Goal: Task Accomplishment & Management: Complete application form

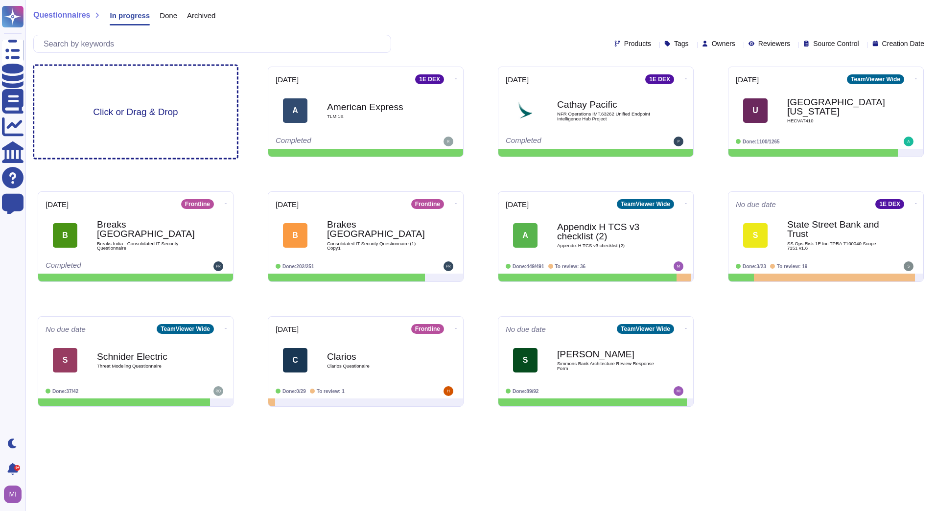
click at [134, 84] on div "Click or Drag & Drop" at bounding box center [135, 112] width 203 height 92
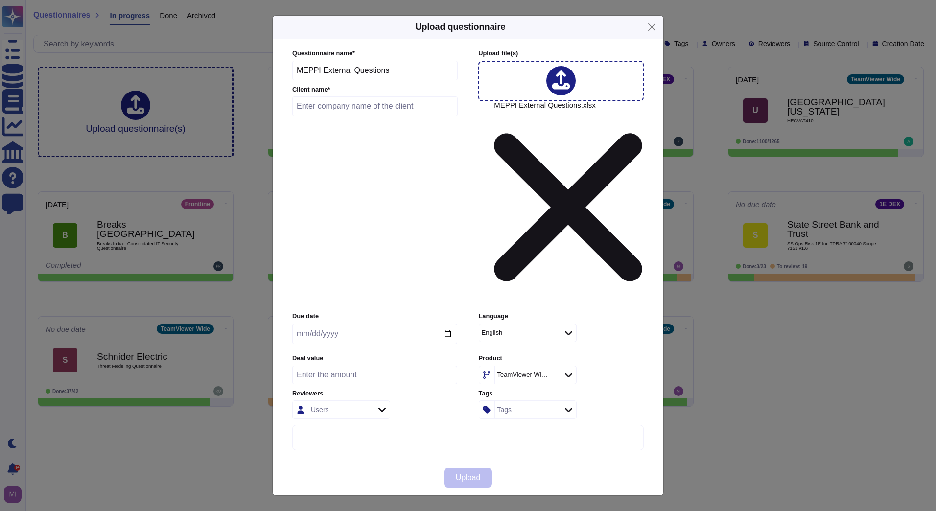
click at [330, 116] on input "text" at bounding box center [374, 106] width 165 height 20
type input "Meppi"
click at [567, 370] on icon at bounding box center [568, 375] width 7 height 10
click at [515, 337] on span "Remote" at bounding box center [505, 335] width 26 height 9
click at [469, 474] on span "Upload" at bounding box center [468, 478] width 25 height 8
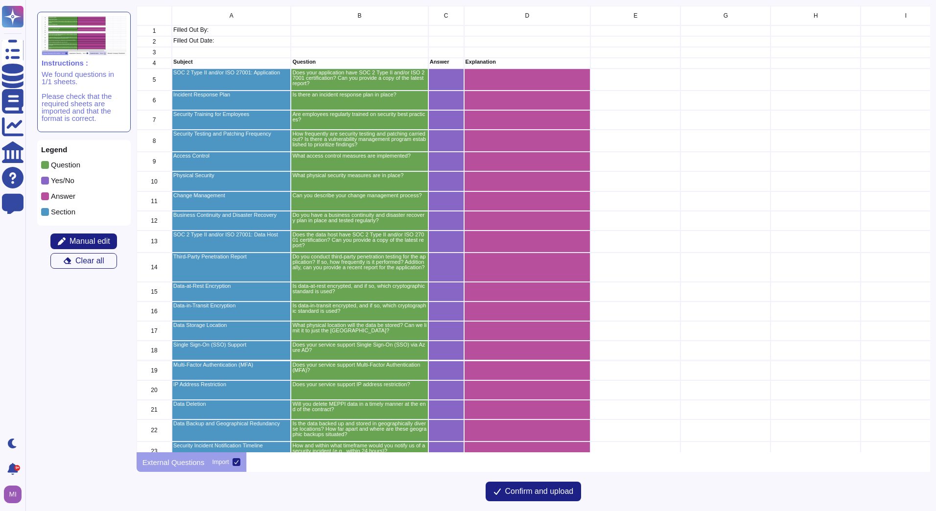
click at [542, 492] on span "Confirm and upload" at bounding box center [539, 491] width 69 height 8
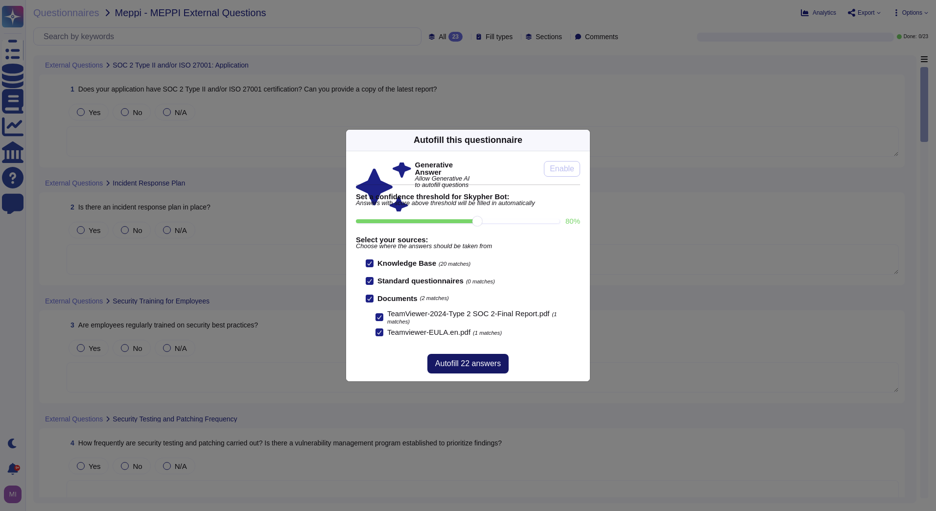
click at [492, 365] on span "Autofill 22 answers" at bounding box center [468, 364] width 66 height 8
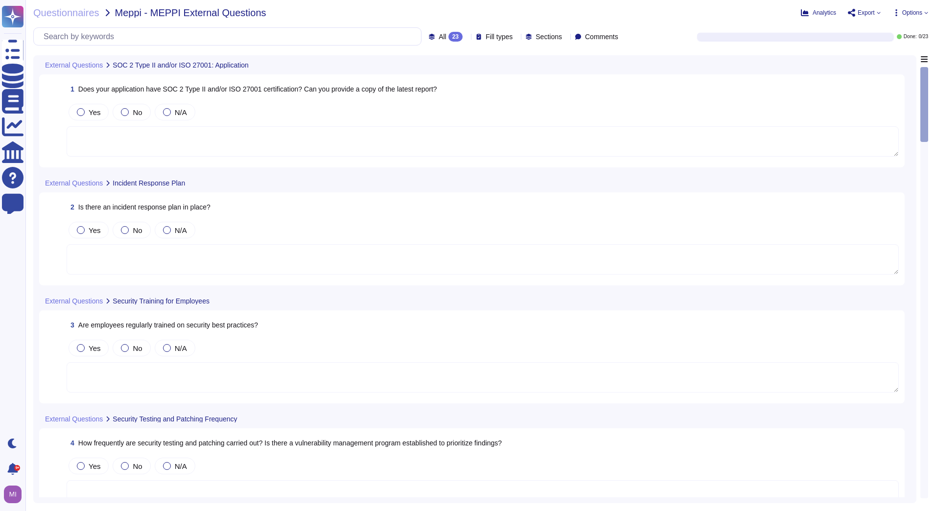
type textarea "Yes, TeamViewer maintains a comprehensive set of independent audit reports and …"
type textarea "We have a comprehensive incident response plan in place, which includes the rol…"
type textarea "New employees are trained for an average of two months as part of TeamViewer's …"
type textarea "Vulnerability scans are performed daily on the environment to identify control …"
type textarea "TeamViewer ensures secure authentication through the use of Two-Factor Authenti…"
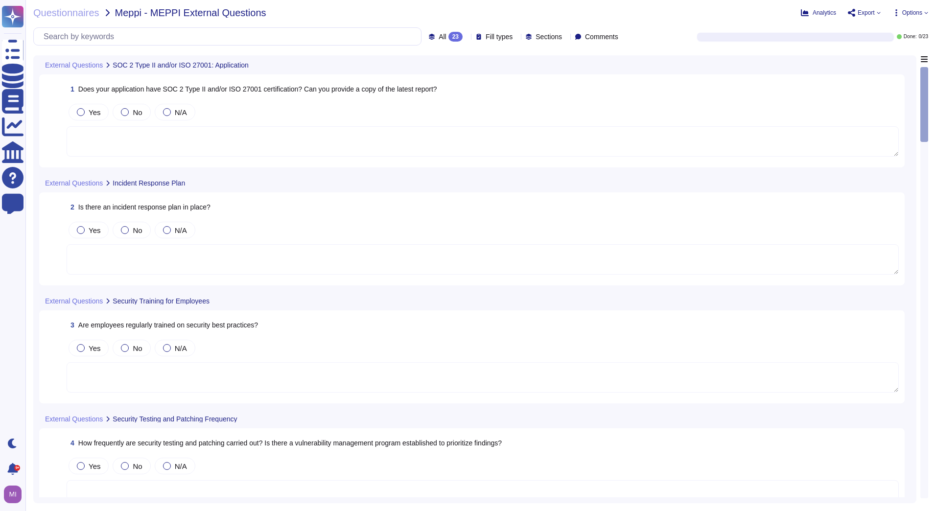
type textarea "TeamViewer has multiple Security layers in place covering our offices, includin…"
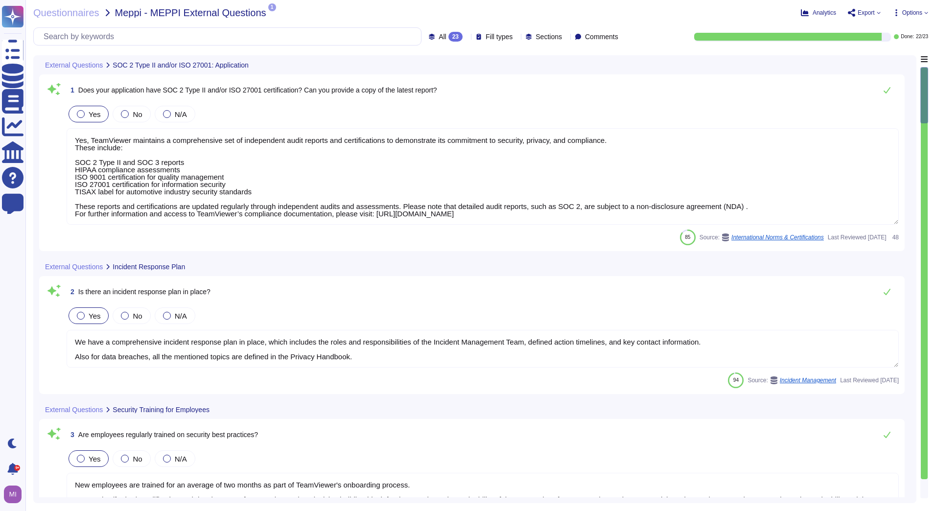
click at [466, 37] on icon at bounding box center [466, 37] width 0 height 0
click at [445, 84] on div "To do 1" at bounding box center [455, 86] width 79 height 11
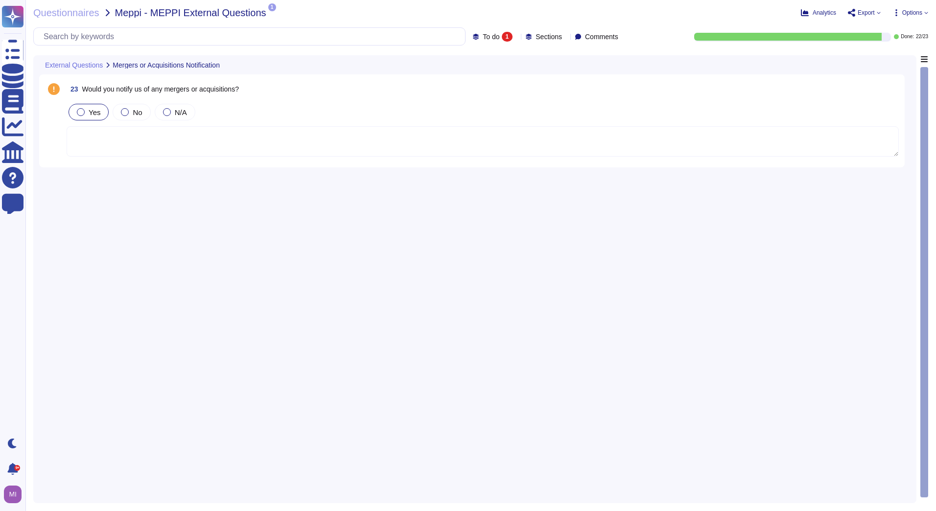
click at [87, 112] on label "Yes" at bounding box center [88, 112] width 23 height 8
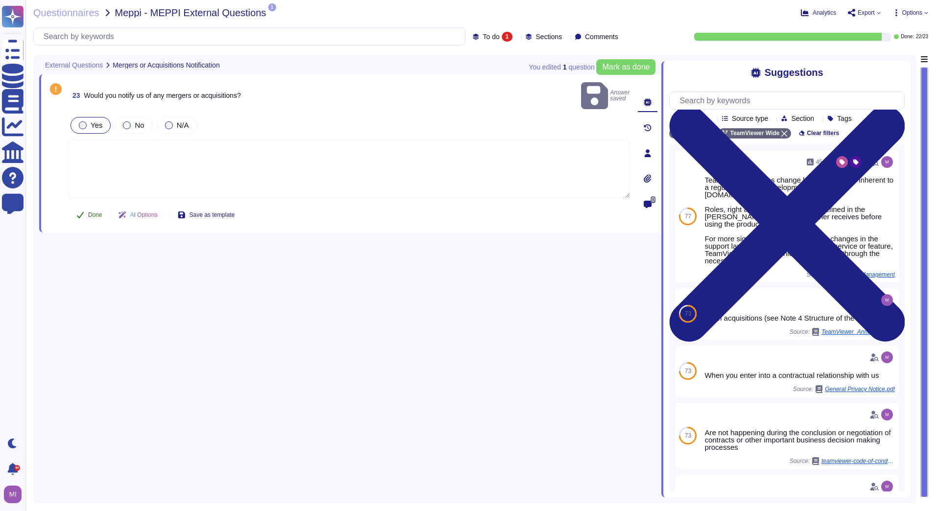
click at [98, 212] on span "Done" at bounding box center [95, 215] width 14 height 6
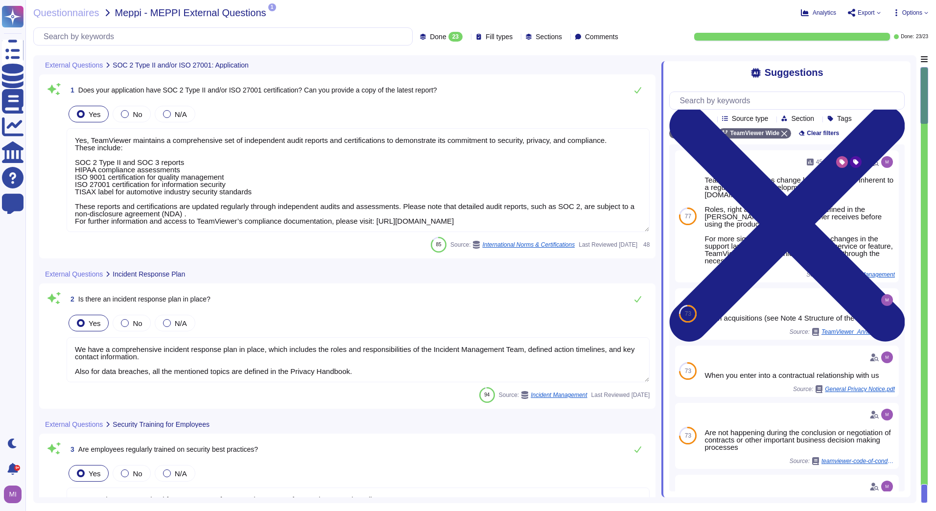
type textarea "Yes, TeamViewer maintains a comprehensive set of independent audit reports and …"
type textarea "We have a comprehensive incident response plan in place, which includes the rol…"
type textarea "New employees are trained for an average of two months as part of TeamViewer's …"
type textarea "Vulnerability scans are performed daily on the environment to identify control …"
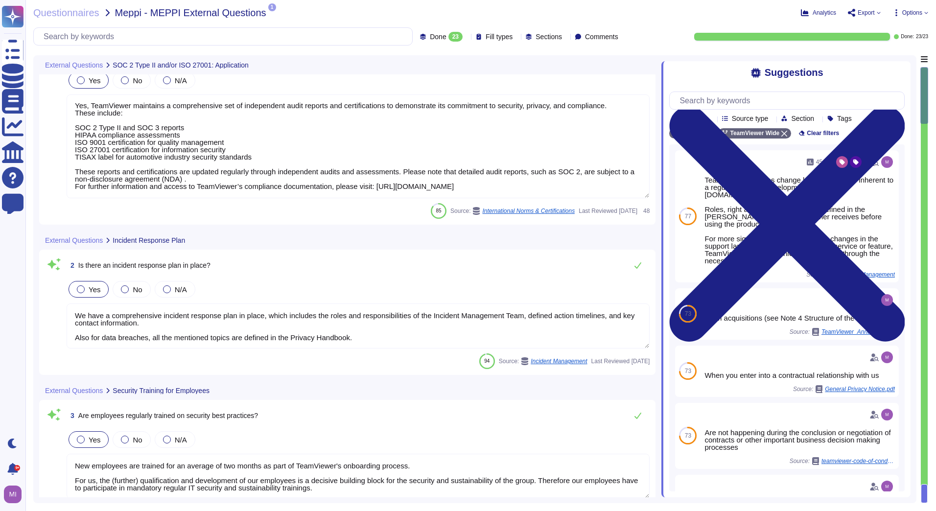
type textarea "TeamViewer ensures secure authentication through the use of Two-Factor Authenti…"
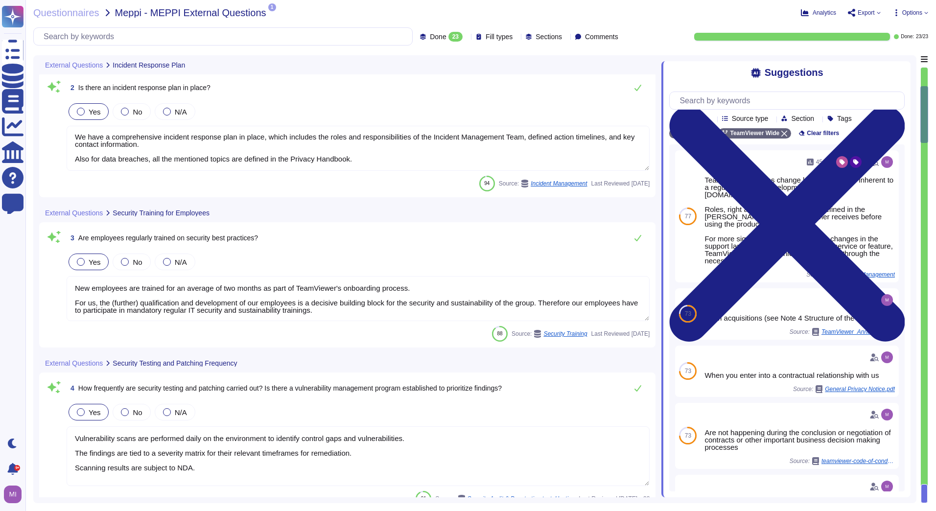
scroll to position [245, 0]
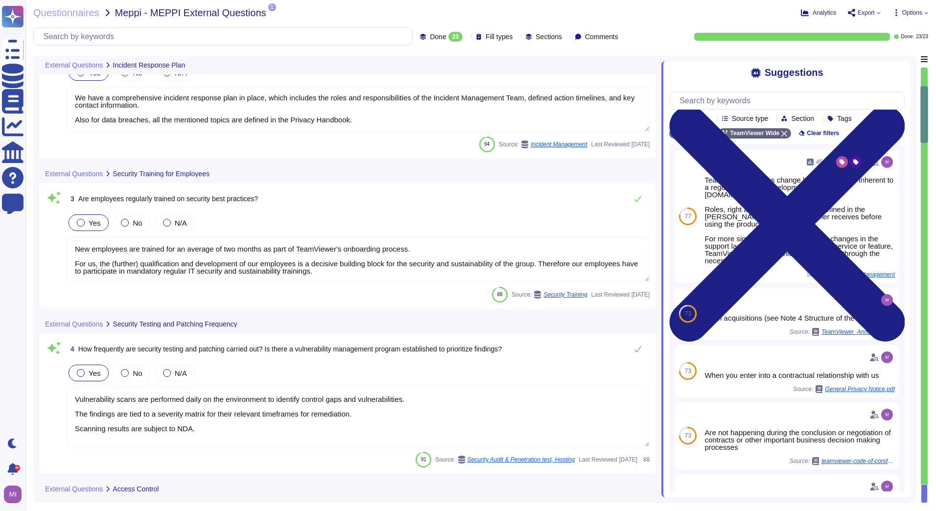
type textarea "TeamViewer has multiple Security layers in place covering our offices, includin…"
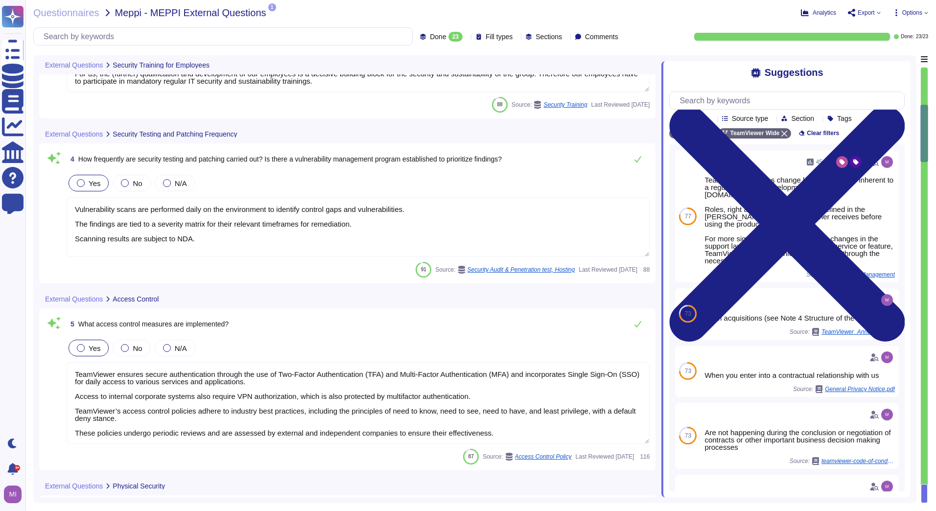
scroll to position [440, 0]
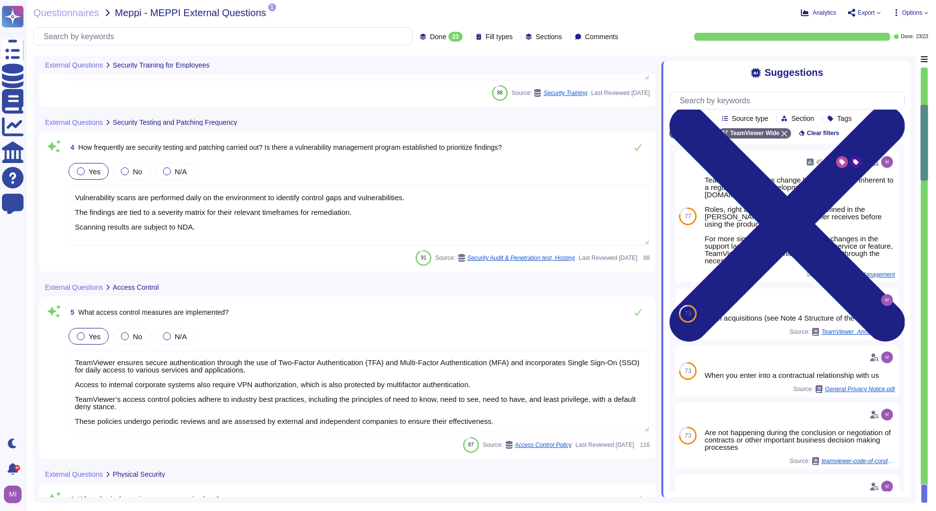
type textarea "TeamViewer has implemented a change advisory board (CAB) for all relevant IT ch…"
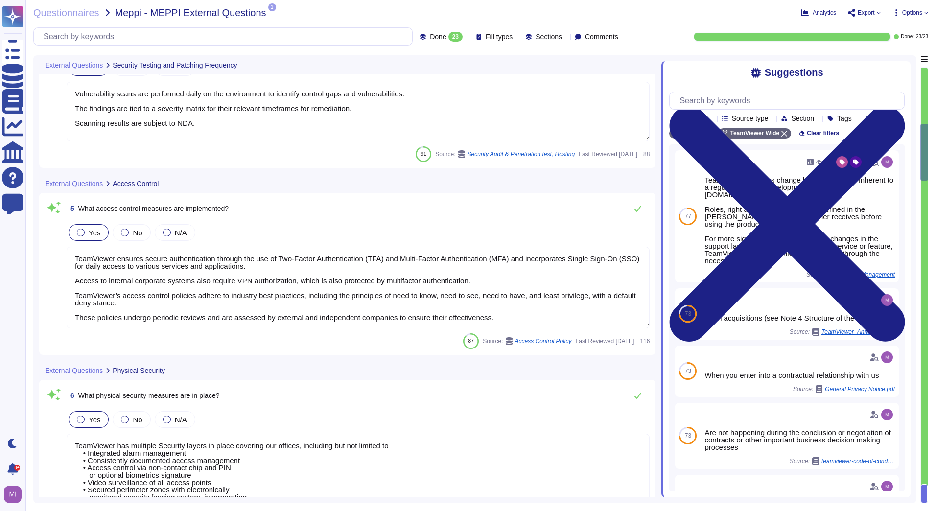
scroll to position [1, 0]
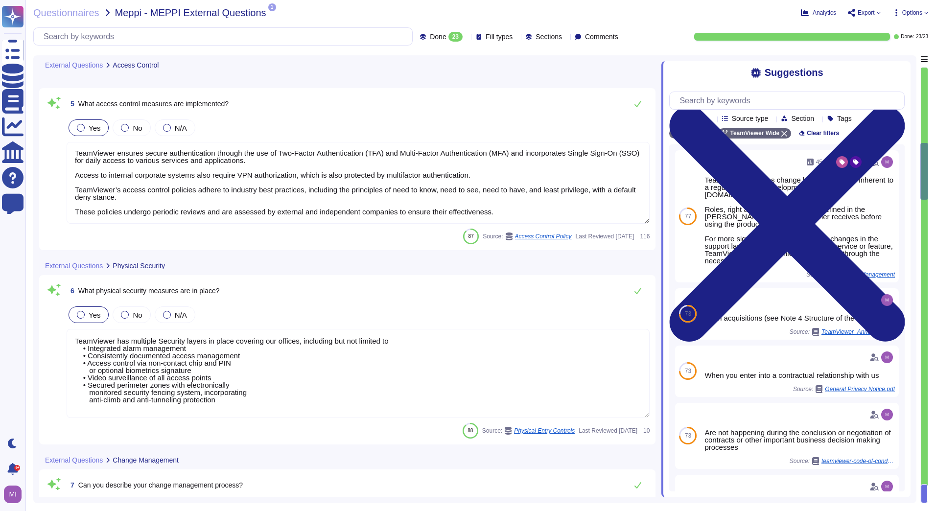
type textarea "TeamViewer does have a Business Continuity Plan and as well a Disaster Recovery…"
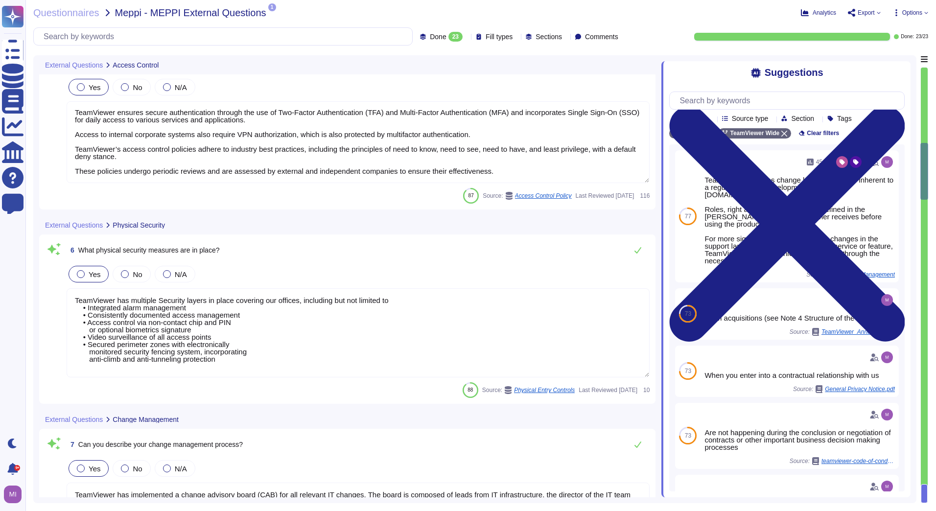
scroll to position [685, 0]
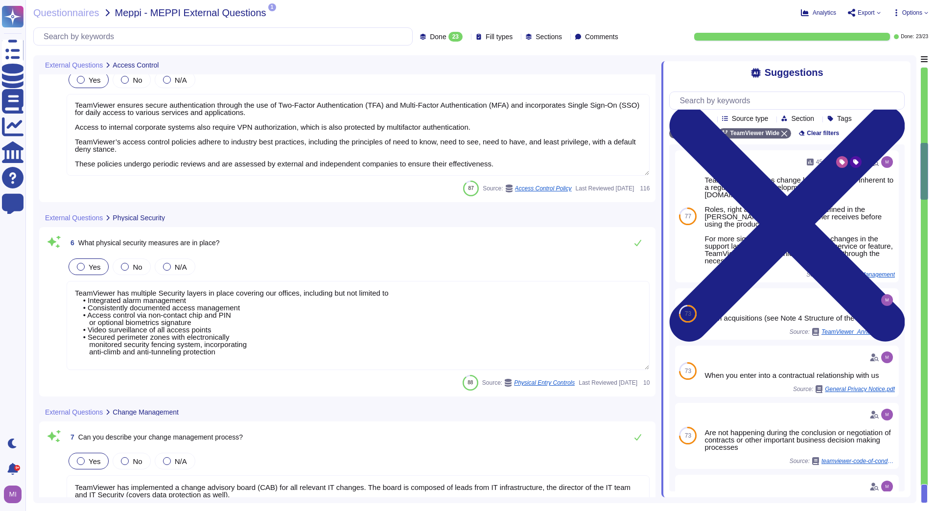
type textarea "Yes, TeamViewer maintains a comprehensive set of independent audit reports and …"
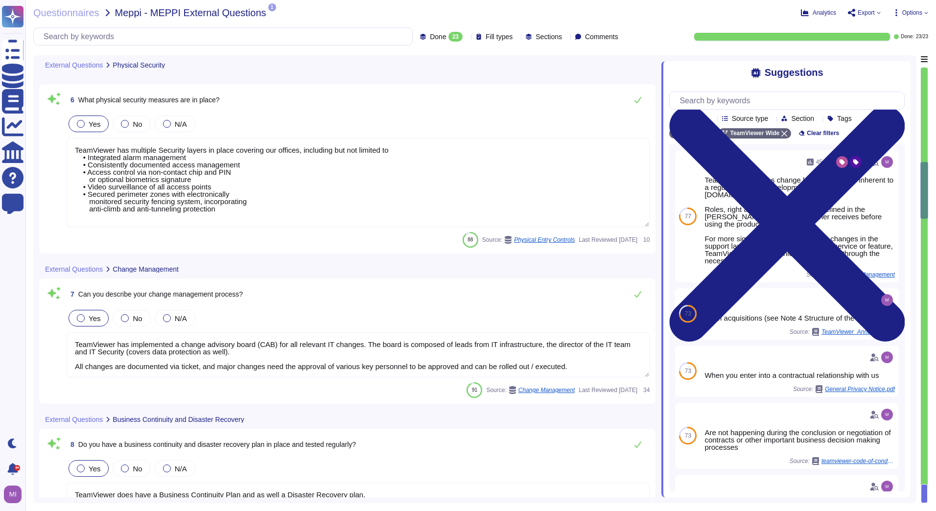
scroll to position [832, 0]
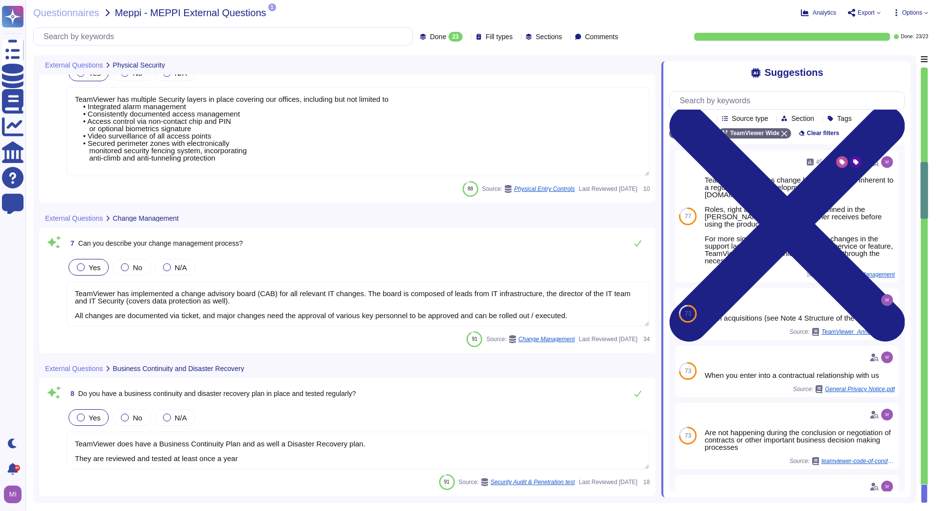
type textarea "TeamViewer works with trusted external consulting and auditors which are conduc…"
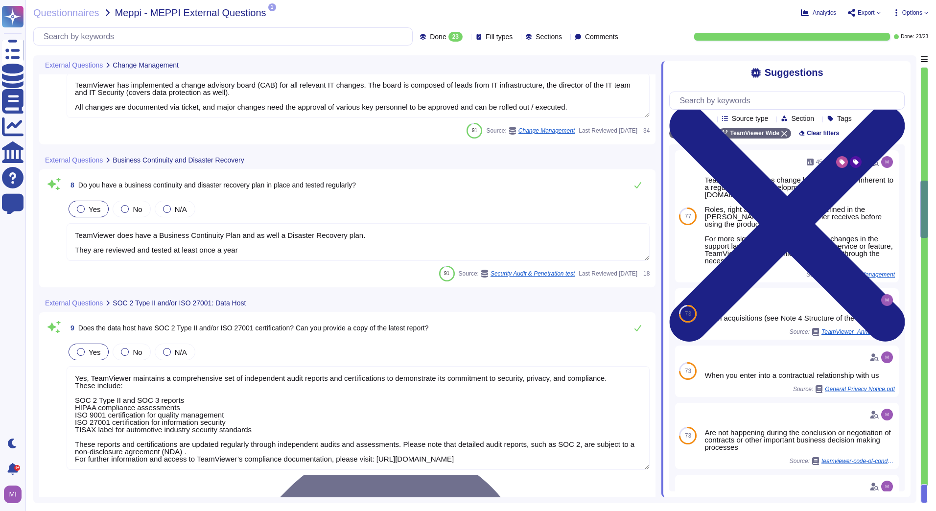
scroll to position [1077, 0]
type textarea "TeamViewer has its own security policies and approach, following industry best …"
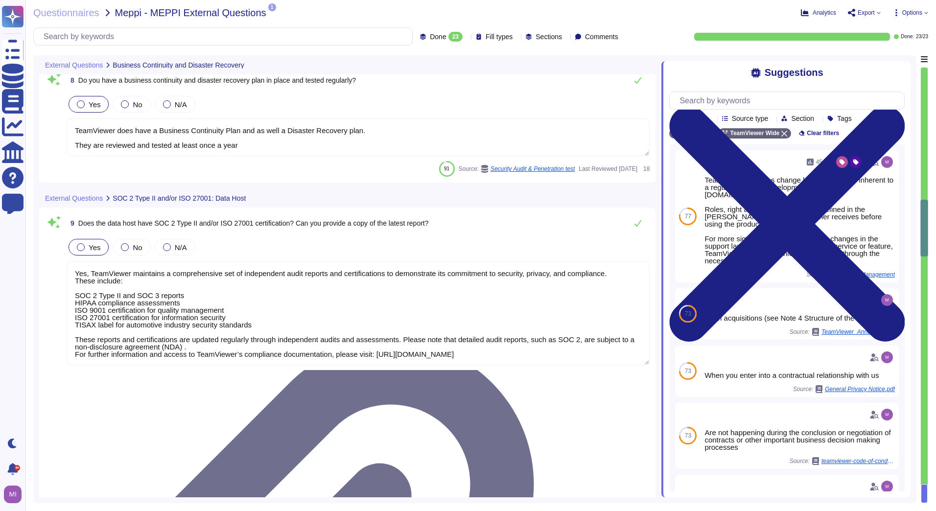
scroll to position [1, 0]
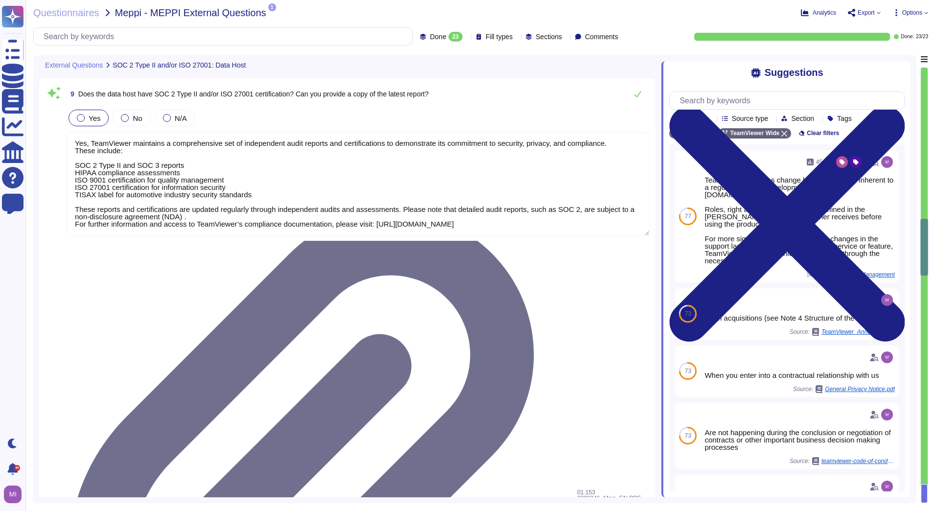
type textarea "All communications between network and interface are encrypted. Depending on th…"
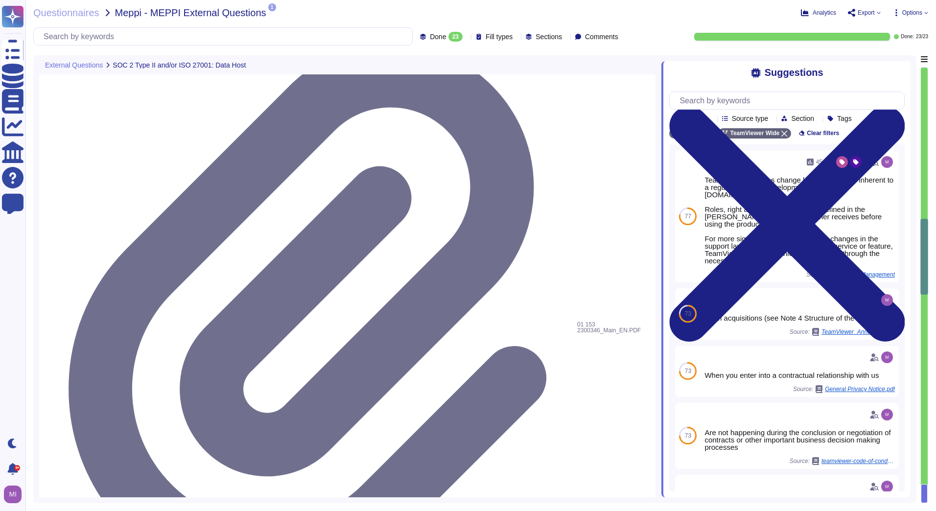
type textarea "TeamViewer is a global organization which offer his services all around the glo…"
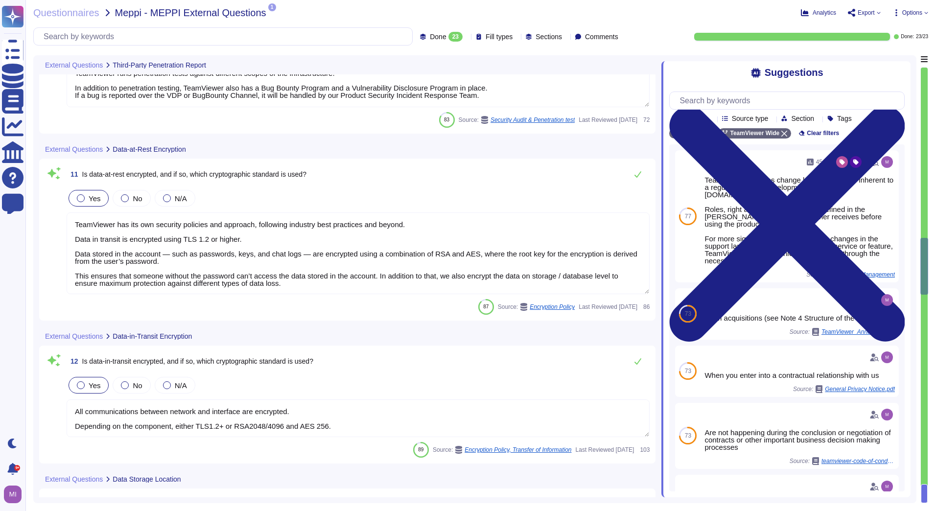
scroll to position [1615, 0]
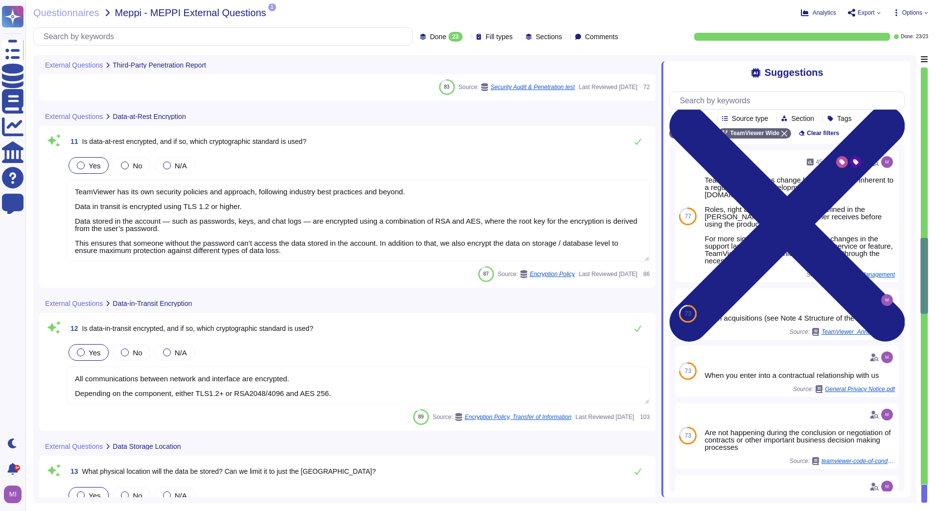
type textarea "Yes. TeamViewer uses Single Sign-On (SSO) as the standard authentication method…"
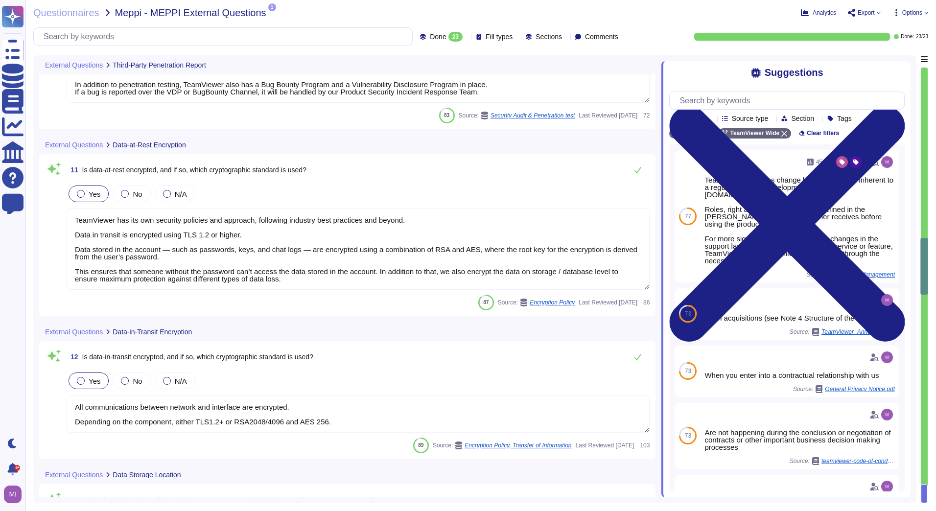
scroll to position [1566, 0]
type textarea "TeamViewer works with trusted external consulting and auditors which are conduc…"
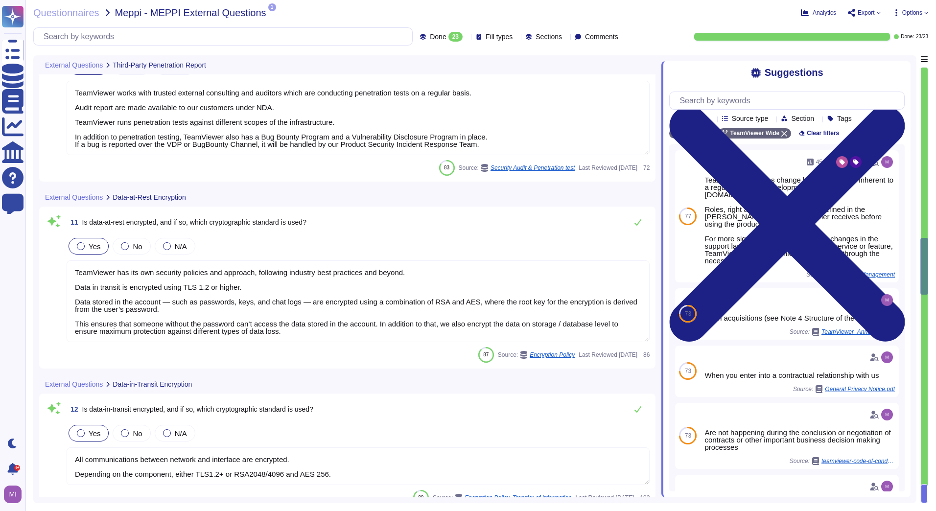
scroll to position [1, 0]
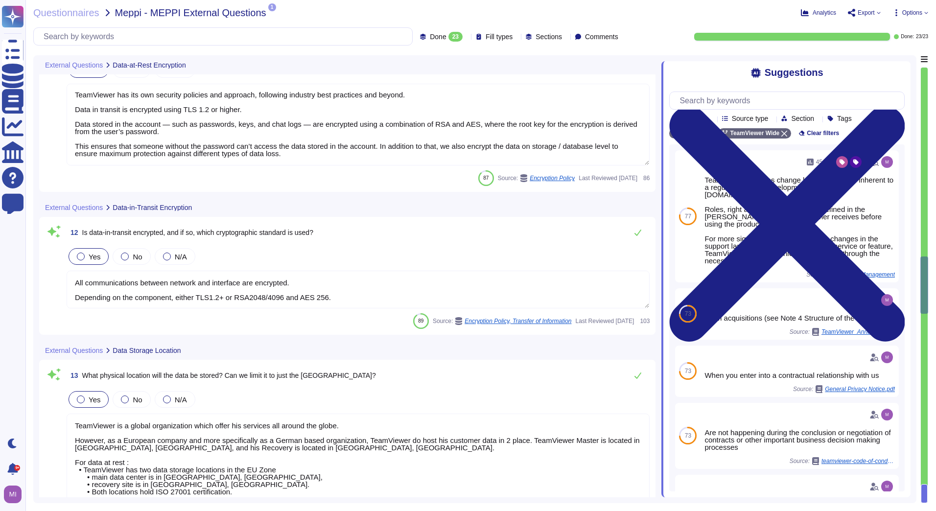
type textarea "Yes. TeamViewer uses Single Sign-On (SSO) as the standard authentication method…"
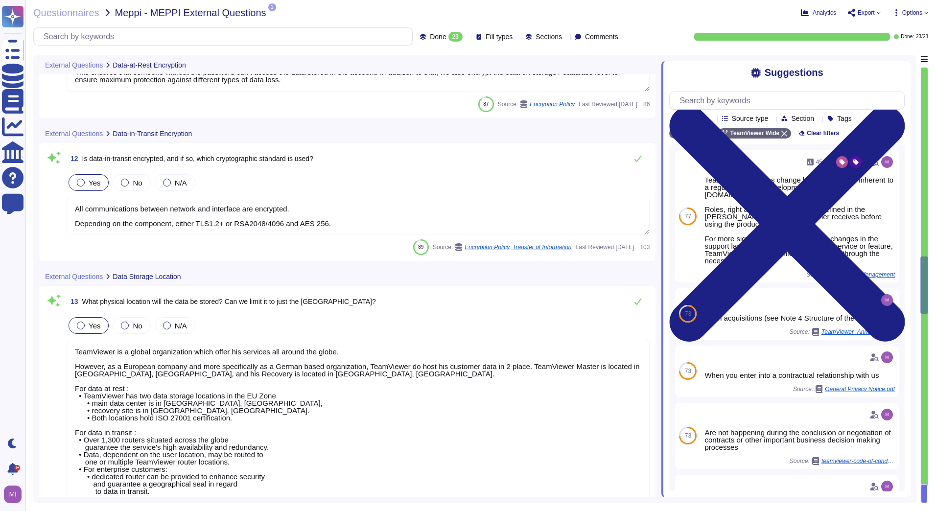
type textarea "If SSO is not selected, TeamViewer also offers MFA authentication (TOTP). MFA c…"
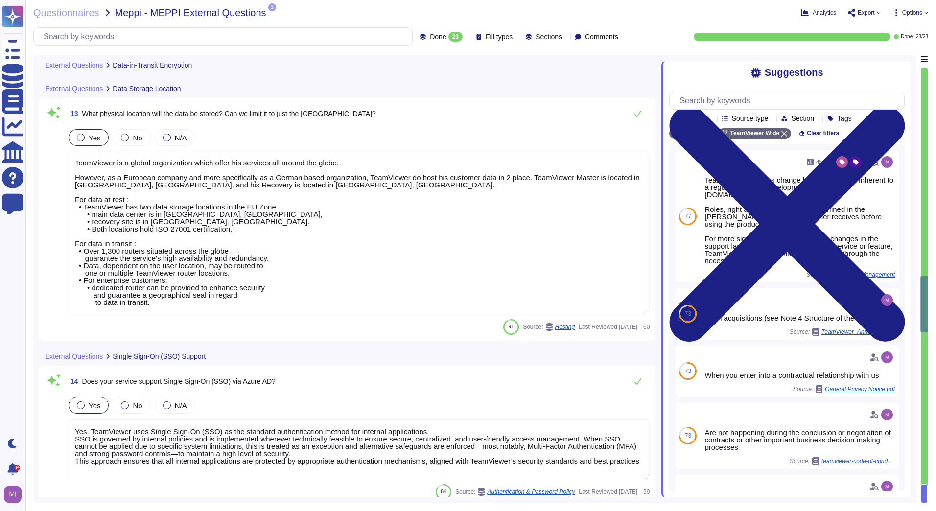
type textarea "TeamViewer manages allow listing at the ID/Account or company profile level, as…"
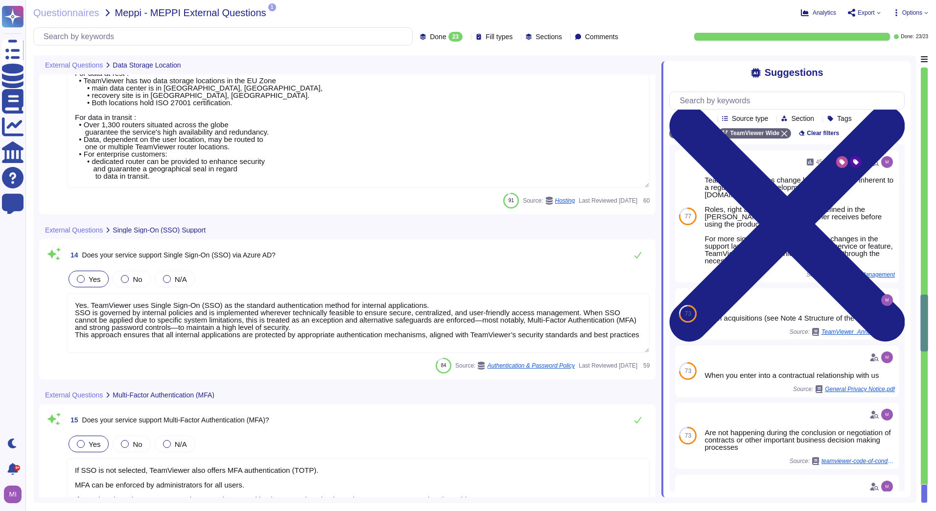
type textarea "TeamViewer complies with applicable data protection laws, including the GDPR, a…"
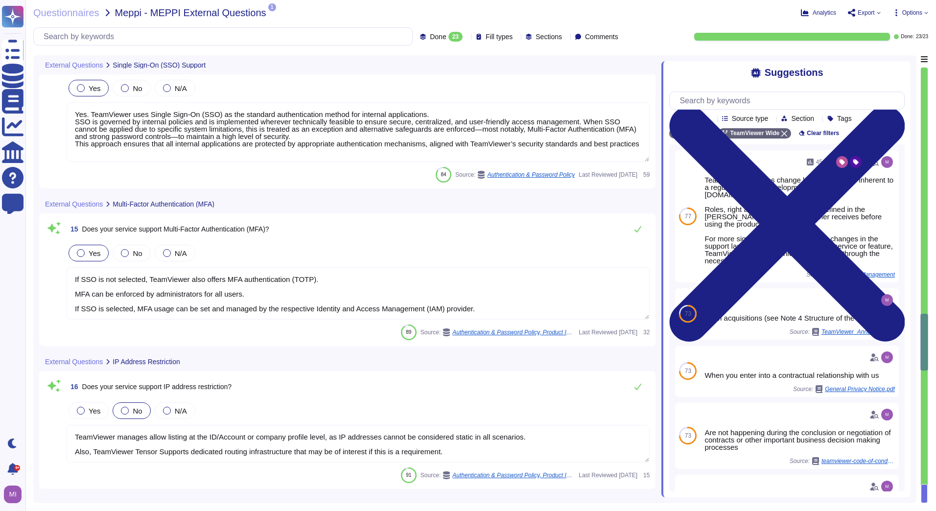
type textarea "The location of a disaster recovery site and the method for obtaining backup me…"
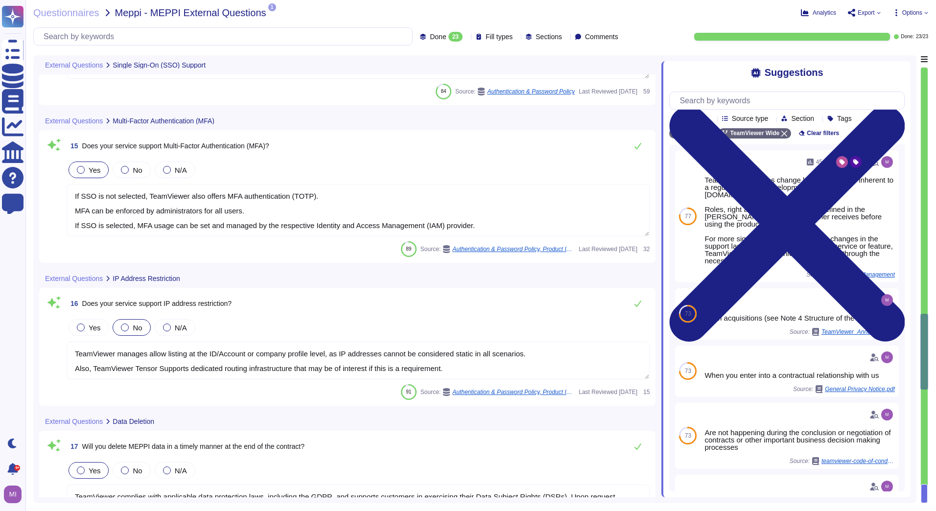
scroll to position [2398, 0]
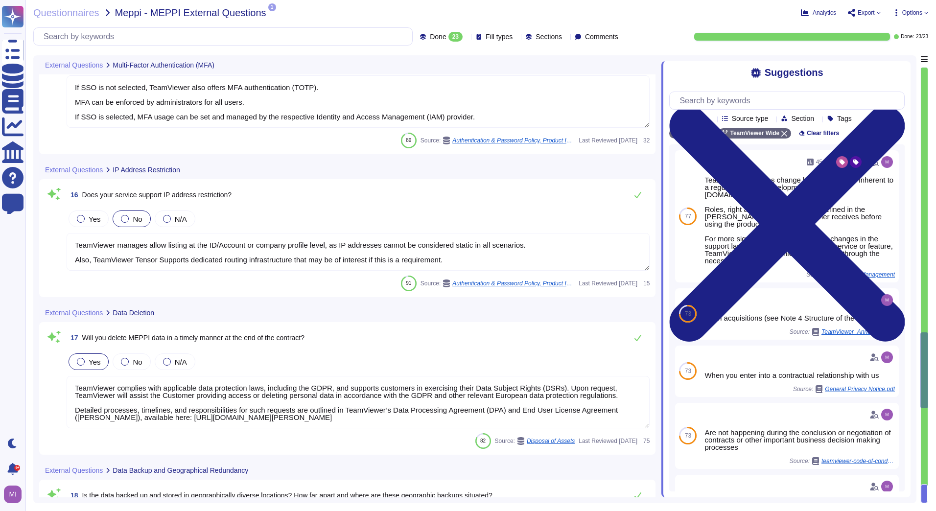
type textarea "TeamViewer communicates updates about service availability through its status p…"
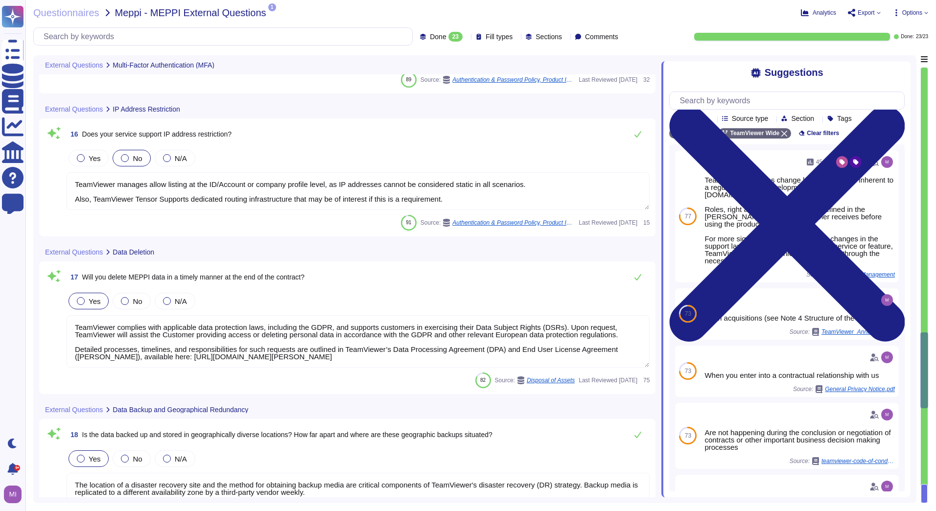
scroll to position [1, 0]
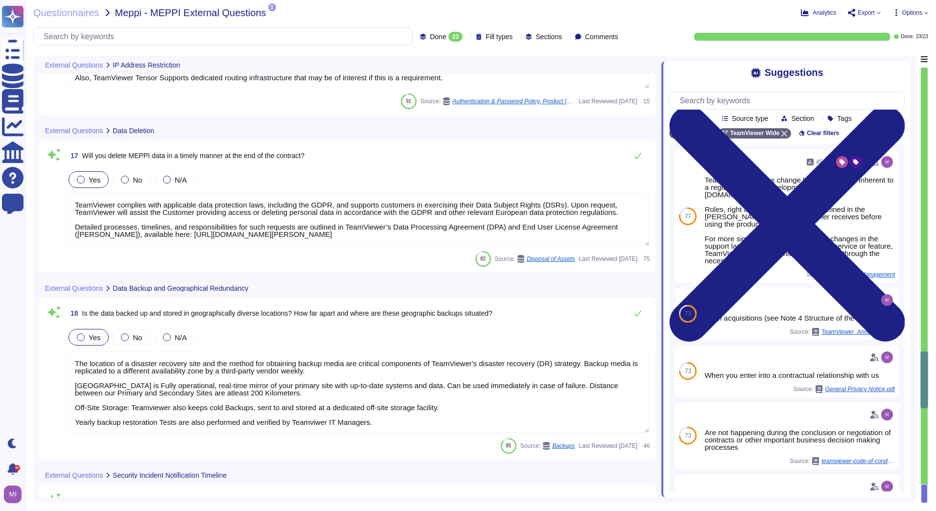
type textarea "LoreMipsum dolorsit ametc-adipi elit seddoeiusm te incididunt utlabore-etdolor …"
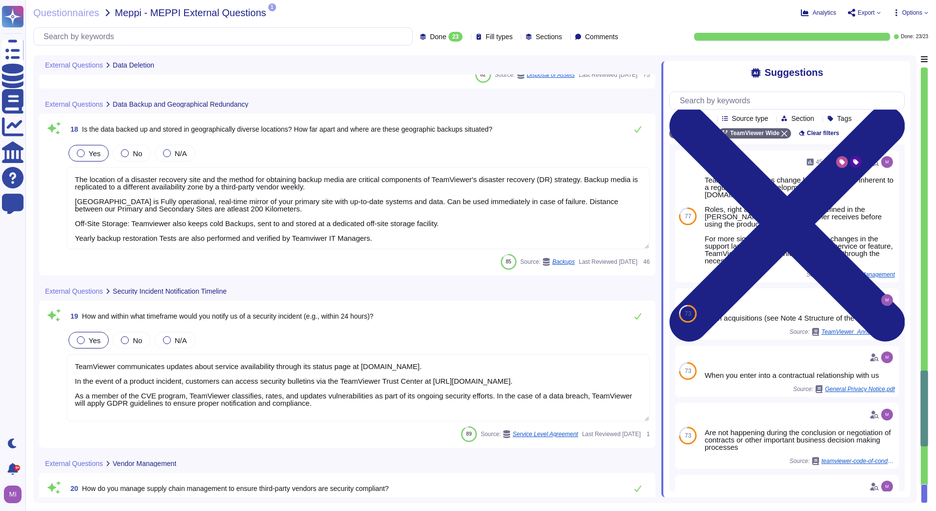
type textarea "No significant incidents have occurred to the services provided to user entitie…"
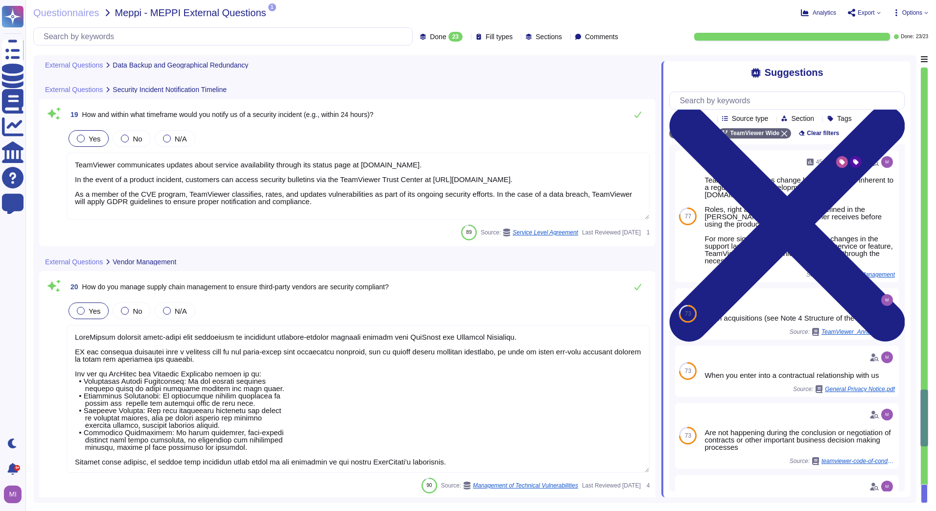
type textarea "If TeamViewer is named a party in any judicial, administrative or other proceed…"
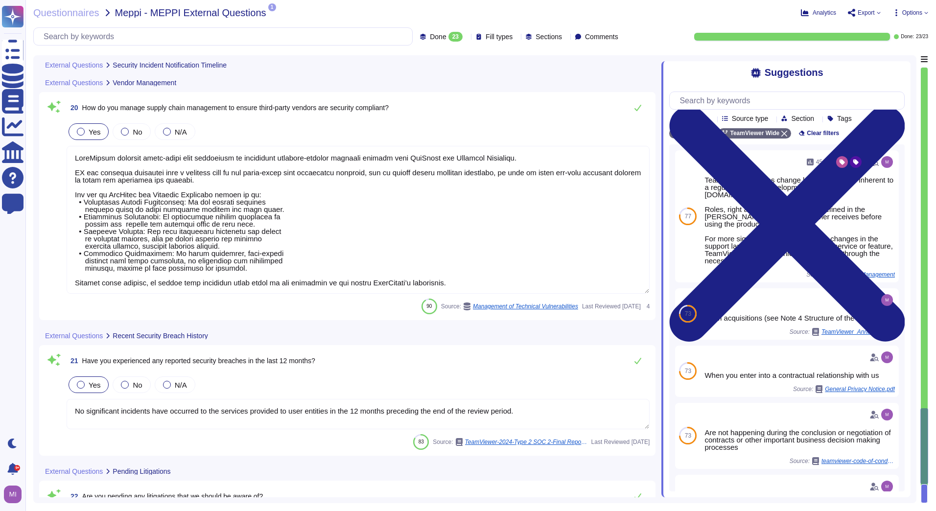
scroll to position [3230, 0]
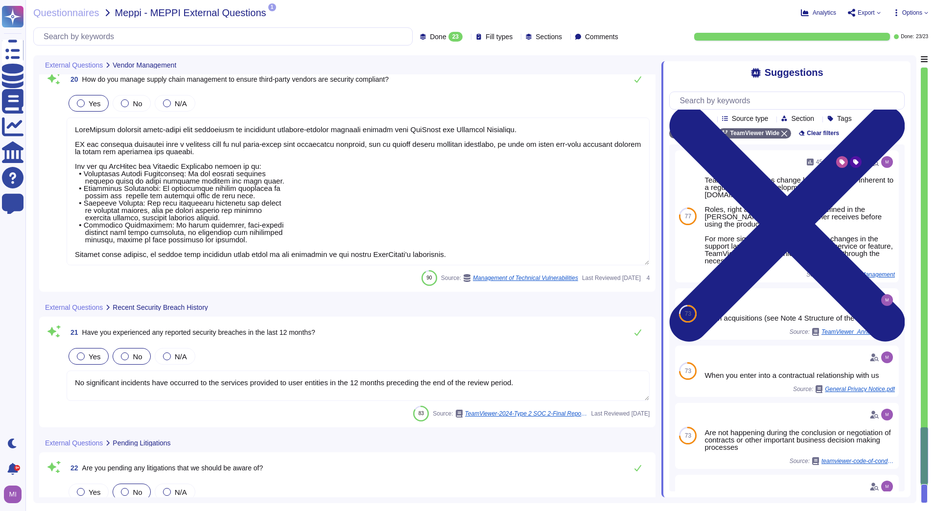
click at [123, 356] on div at bounding box center [125, 356] width 8 height 8
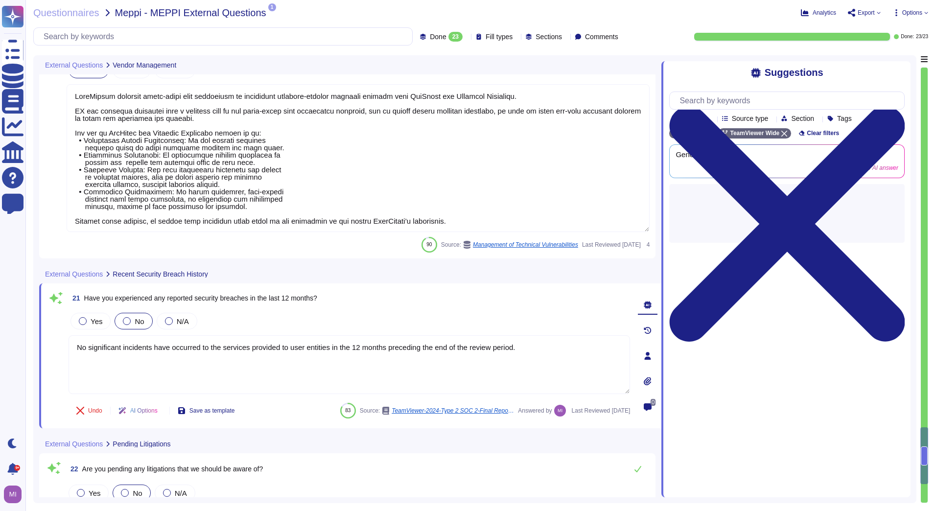
scroll to position [3279, 0]
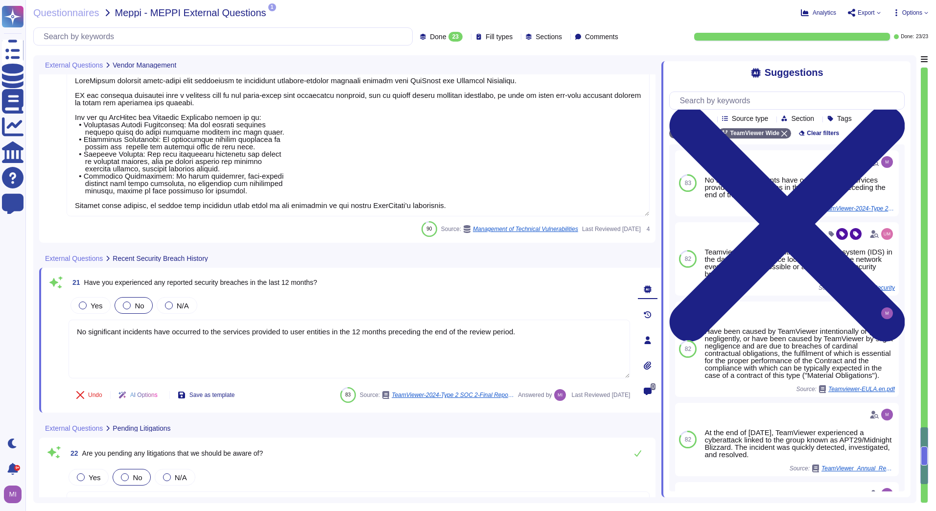
click at [286, 409] on div "21 Have you experienced any reported security breaches in the last 12 months? Y…" at bounding box center [350, 340] width 622 height 145
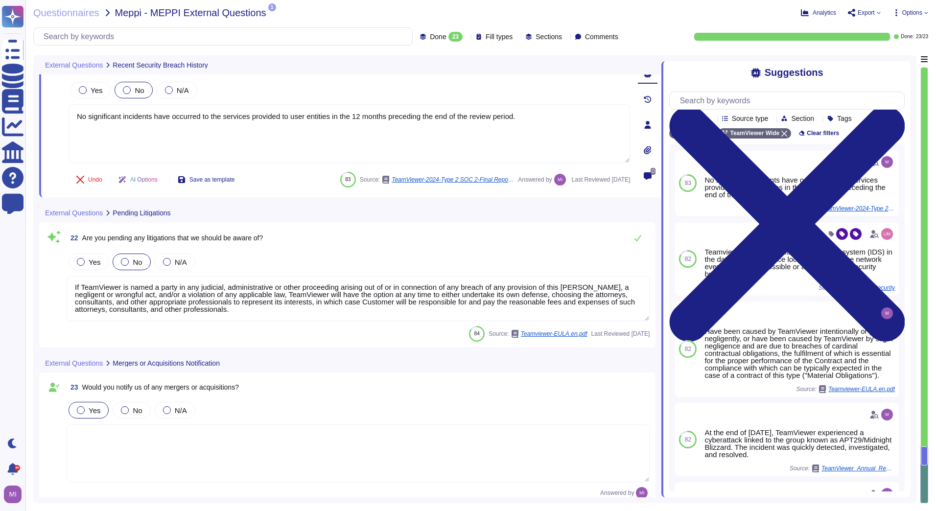
scroll to position [3496, 0]
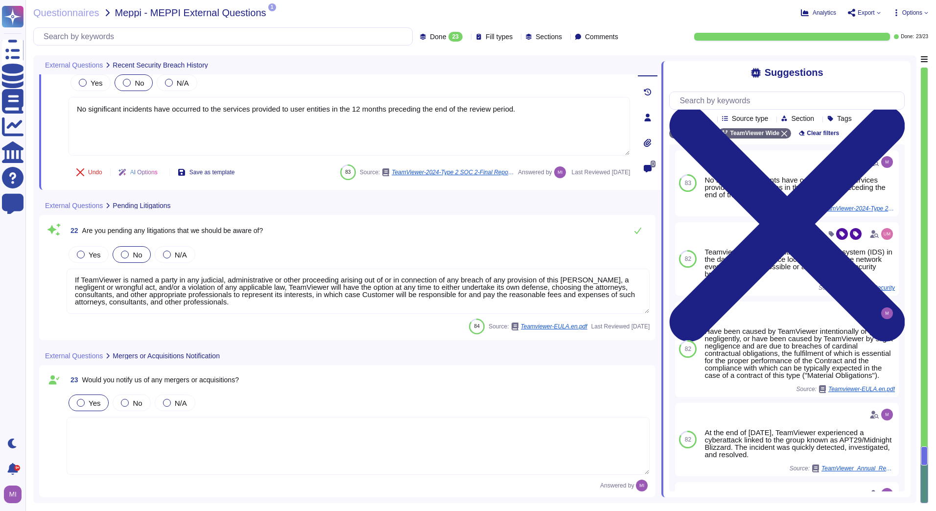
click at [920, 14] on span "Options" at bounding box center [912, 13] width 20 height 6
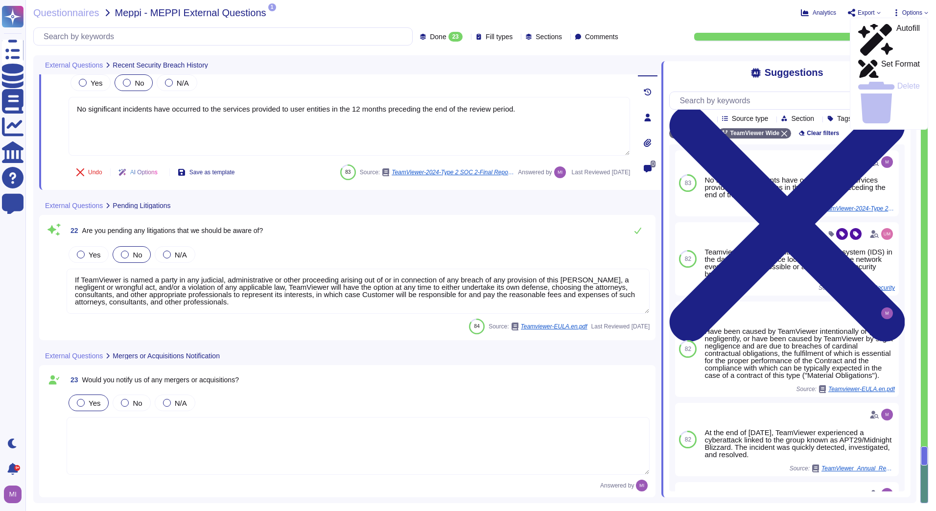
click at [878, 10] on span "Export" at bounding box center [864, 13] width 33 height 8
click at [883, 59] on p "Download" at bounding box center [900, 72] width 35 height 27
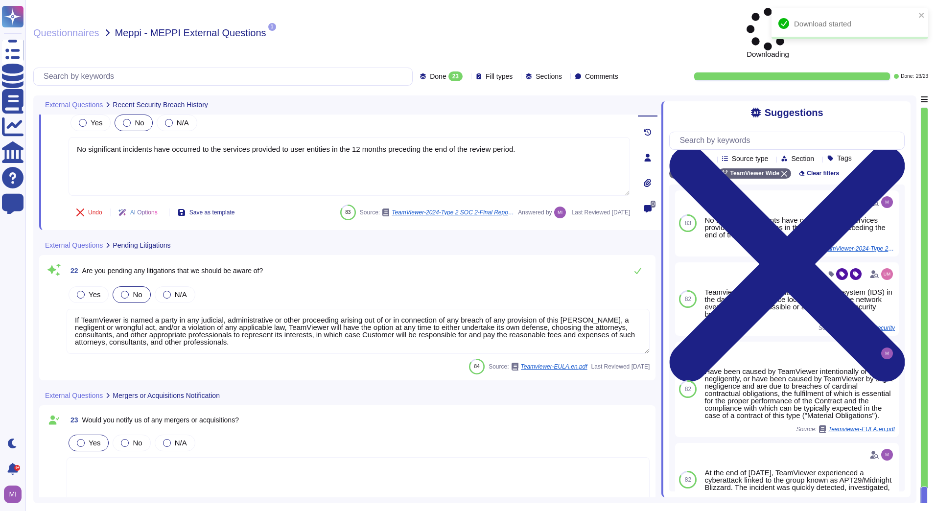
scroll to position [0, 0]
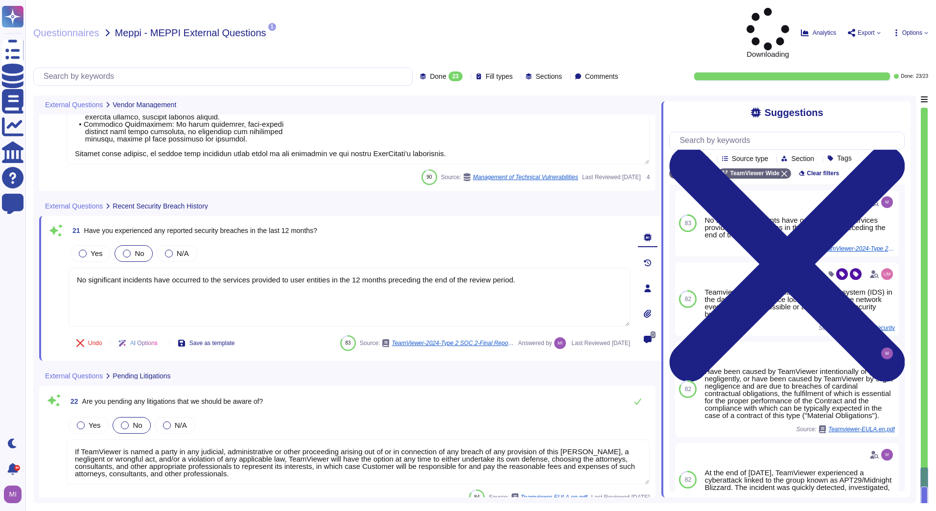
type textarea "LoreMipsum dolorsit ametc-adipi elit seddoeiusm te incididunt utlabore-etdolor …"
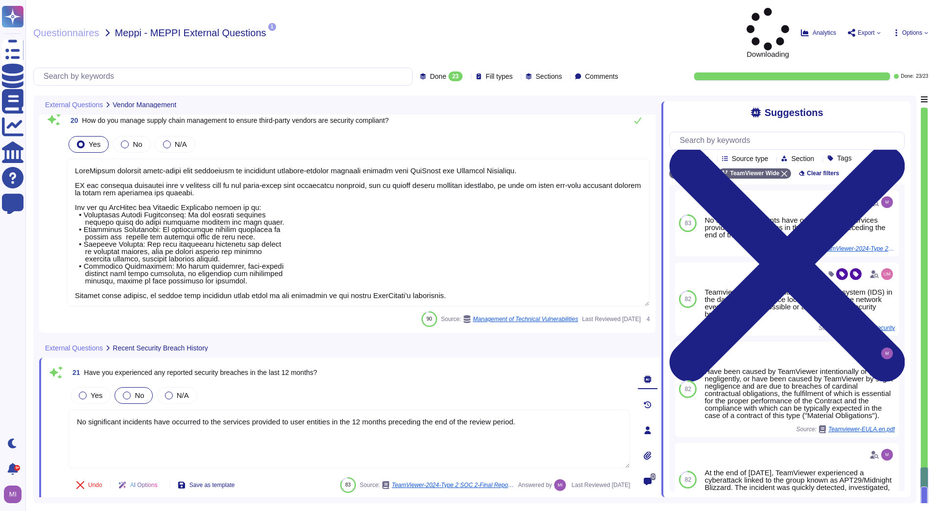
scroll to position [3221, 0]
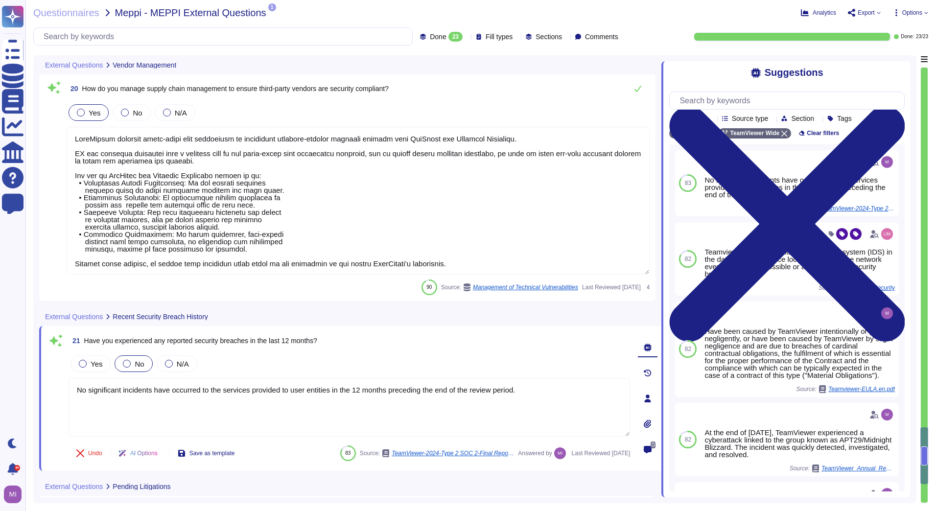
click at [367, 13] on div "Questionnaires Meppi - MEPPI External Questions 1 PDF 01 153 2300346_Main_EN.PDF" at bounding box center [314, 13] width 562 height 10
click at [57, 16] on span "Questionnaires" at bounding box center [66, 13] width 66 height 10
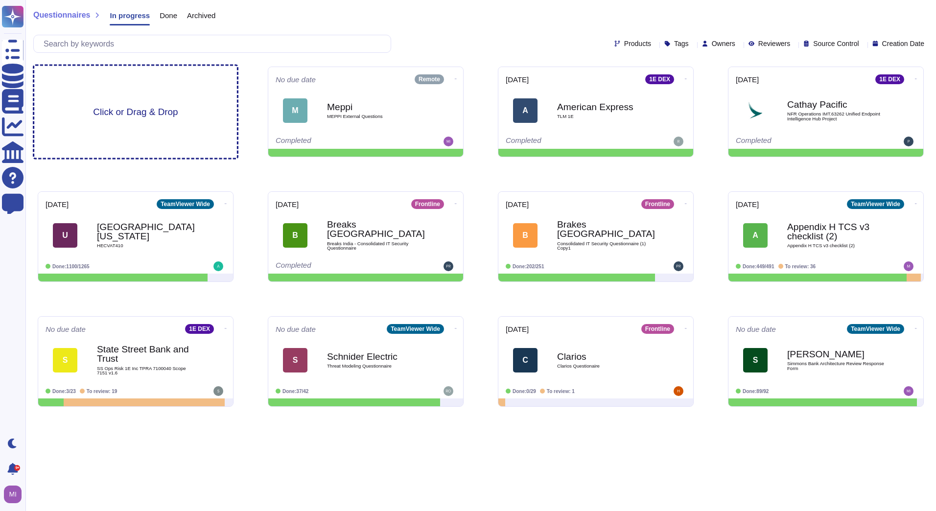
click at [118, 115] on span "Click or Drag & Drop" at bounding box center [135, 111] width 85 height 9
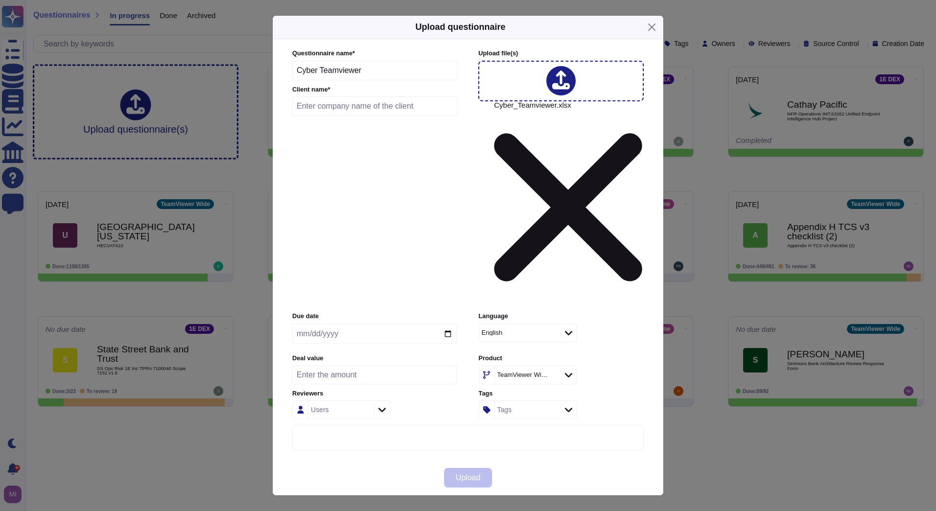
click at [396, 116] on input "text" at bounding box center [374, 106] width 165 height 20
click at [350, 116] on input "HP" at bounding box center [374, 106] width 165 height 20
type input "HPE"
click at [472, 474] on span "Upload" at bounding box center [468, 478] width 25 height 8
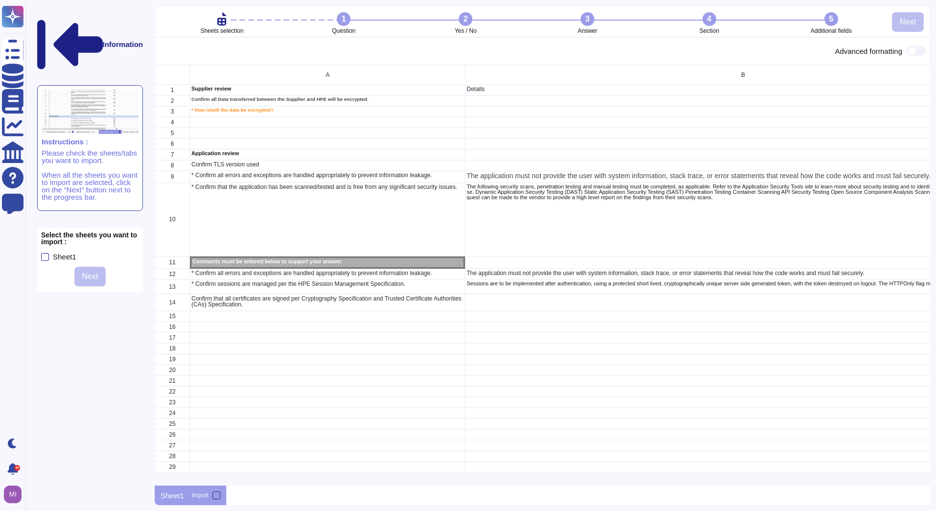
click at [510, 103] on div "grid" at bounding box center [743, 100] width 556 height 11
click at [510, 100] on div "grid" at bounding box center [743, 100] width 556 height 11
click at [214, 496] on div at bounding box center [216, 495] width 8 height 8
click at [0, 0] on input "Import" at bounding box center [0, 0] width 0 height 0
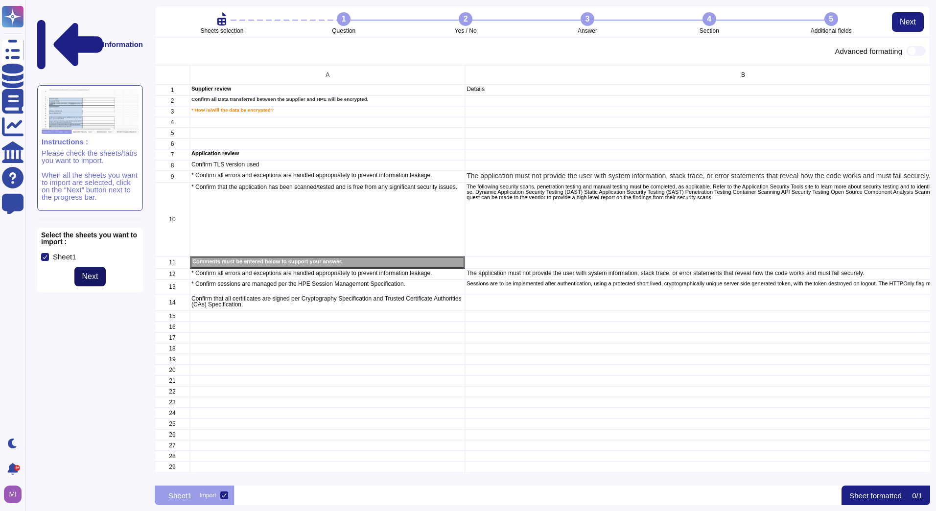
click at [93, 273] on span "Next" at bounding box center [90, 277] width 16 height 8
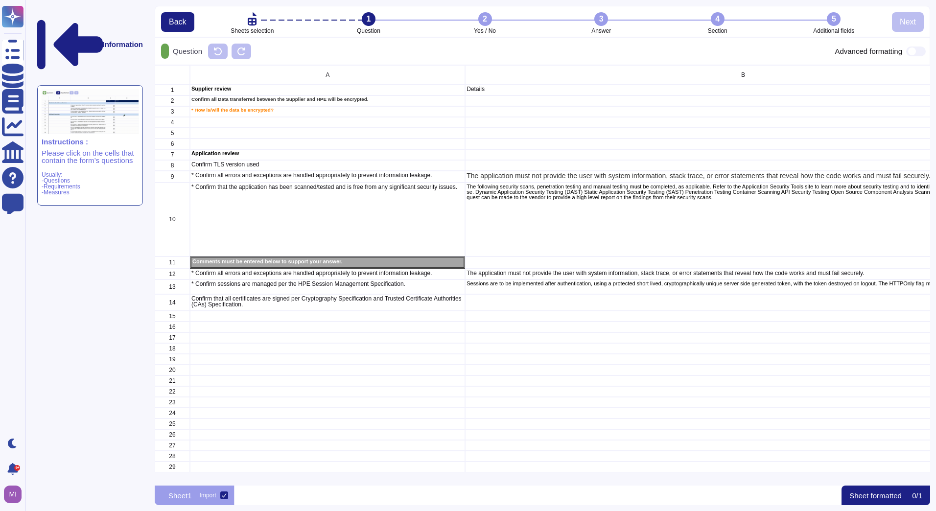
scroll to position [413, 768]
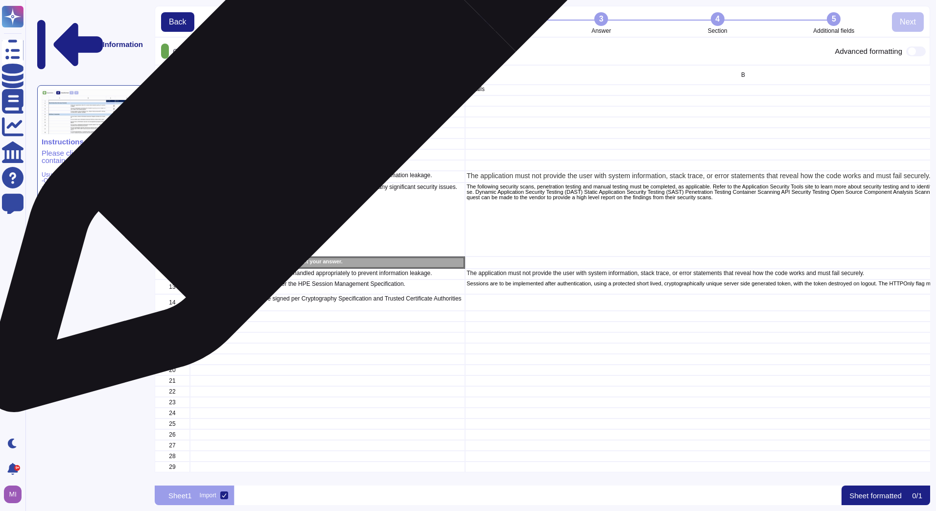
click at [298, 100] on p "Confirm all Data transferred between the Supplier and HPE will be encrypted." at bounding box center [327, 99] width 272 height 5
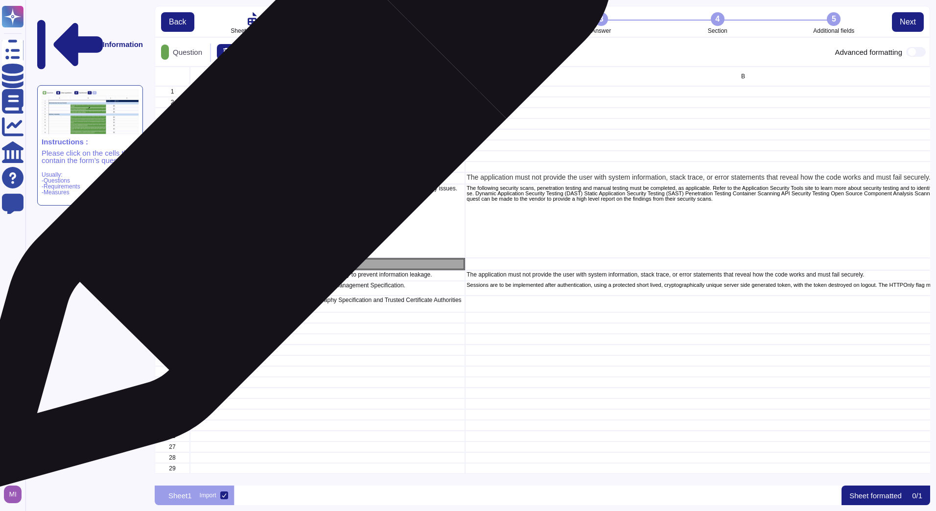
click at [283, 168] on p "Confirm TLS version used" at bounding box center [327, 166] width 272 height 6
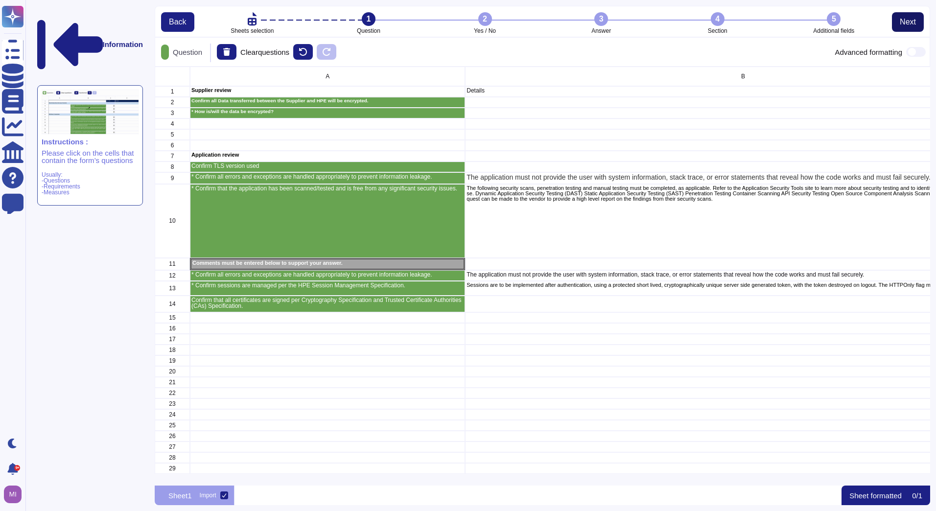
click at [903, 22] on span "Next" at bounding box center [908, 22] width 16 height 8
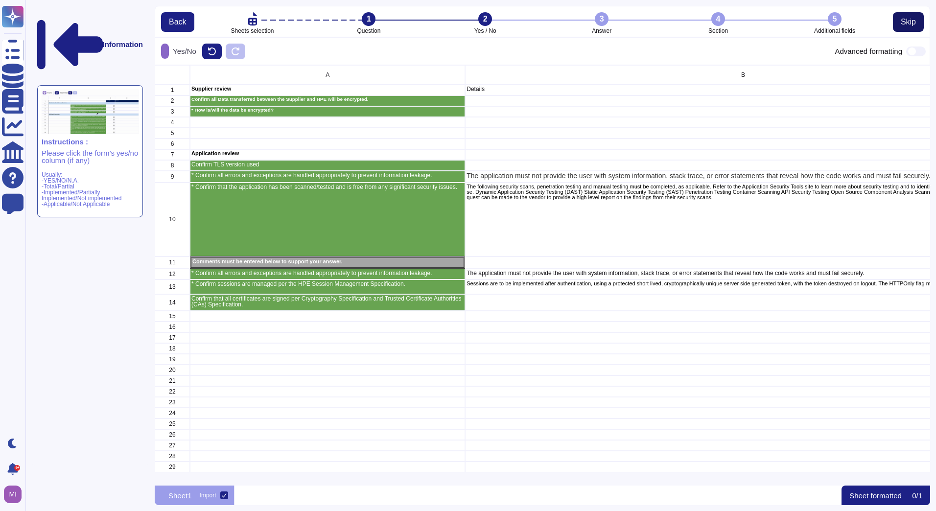
scroll to position [413, 768]
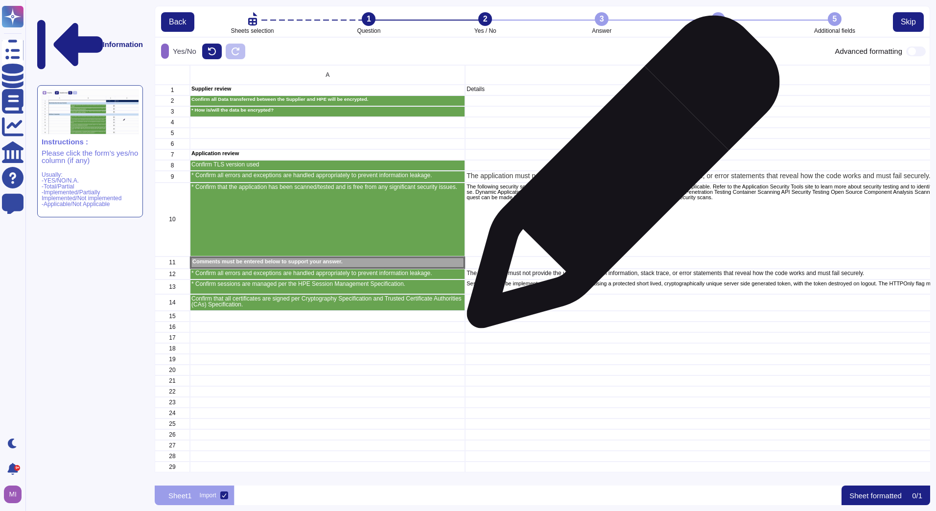
click at [619, 177] on p "The application must not provide the user with system information, stack trace,…" at bounding box center [742, 175] width 553 height 7
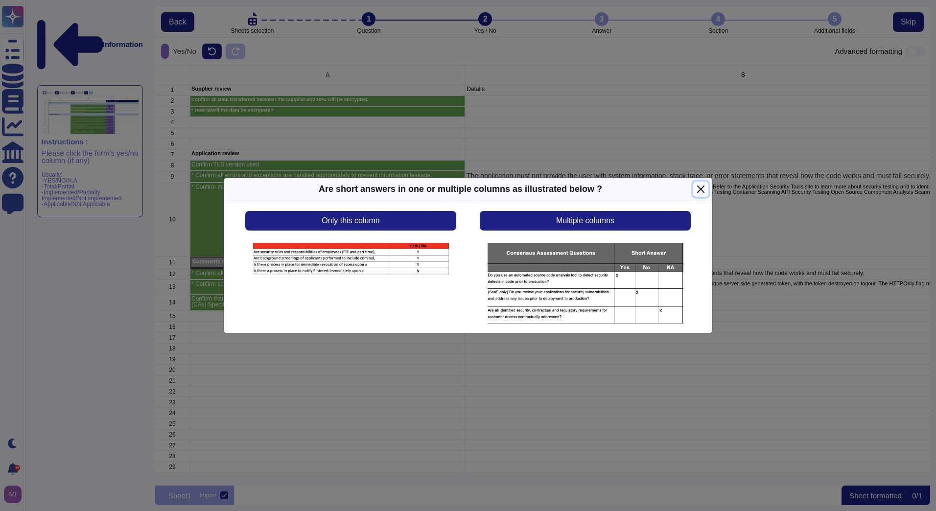
click at [699, 190] on button "Close" at bounding box center [700, 189] width 15 height 15
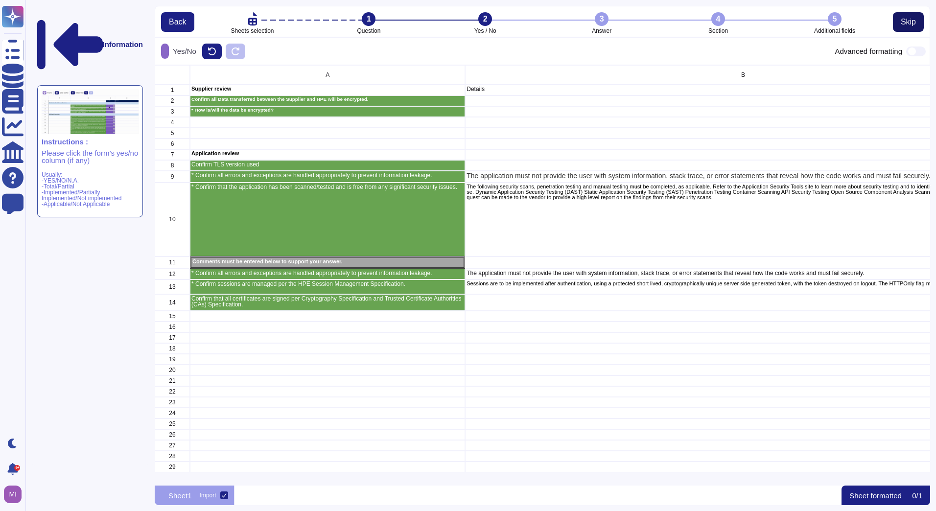
click at [901, 26] on span "Skip" at bounding box center [908, 22] width 15 height 8
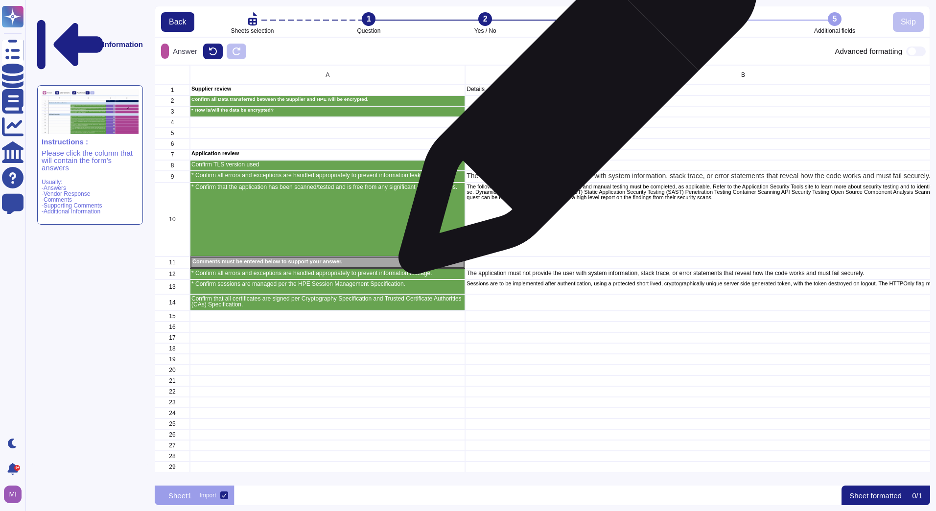
click at [574, 98] on div "grid" at bounding box center [743, 100] width 556 height 11
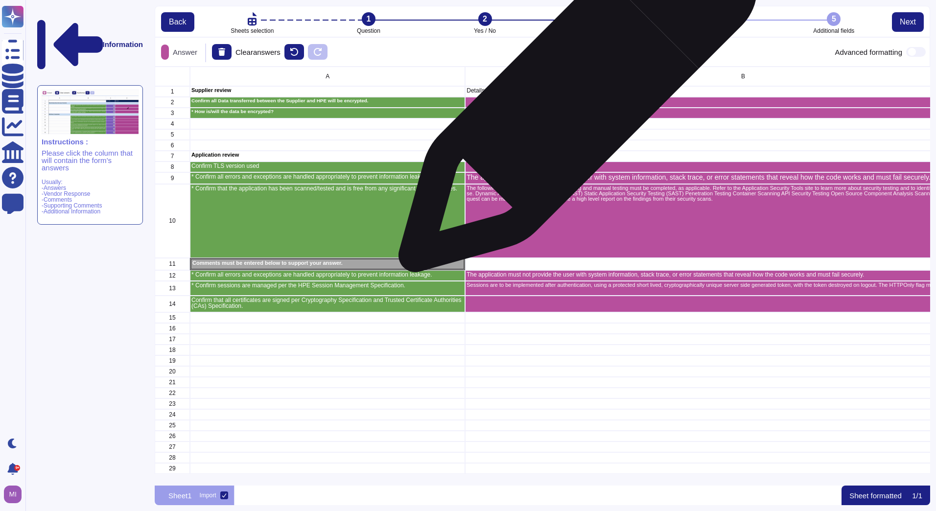
scroll to position [412, 768]
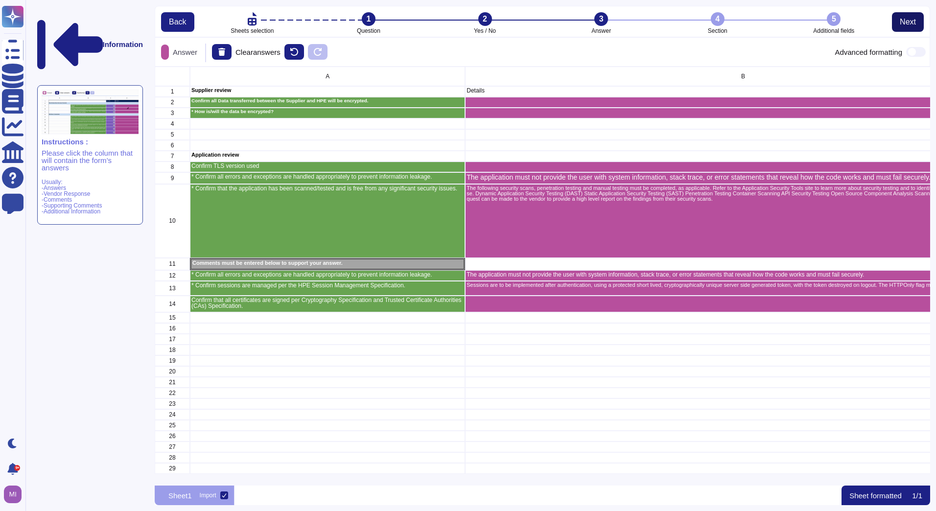
click at [913, 27] on button "Next" at bounding box center [908, 22] width 32 height 20
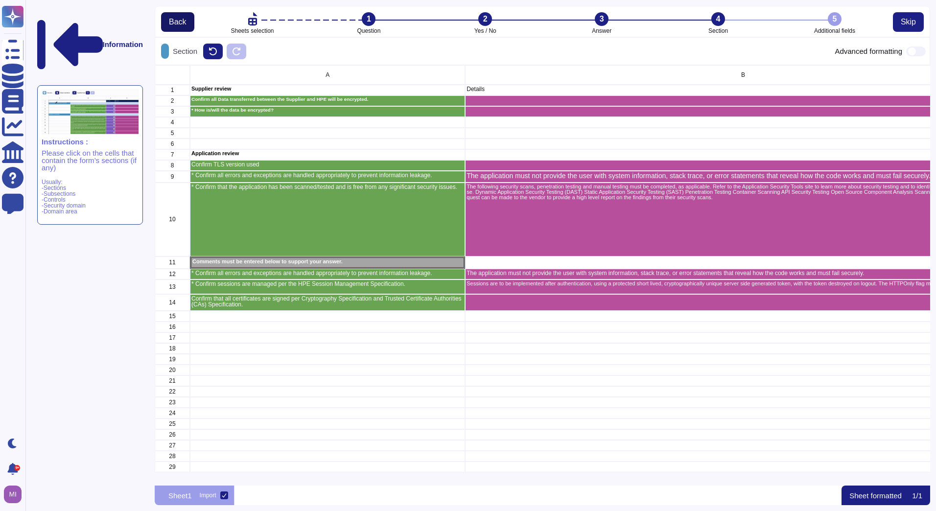
click at [177, 25] on span "Back" at bounding box center [178, 22] width 18 height 8
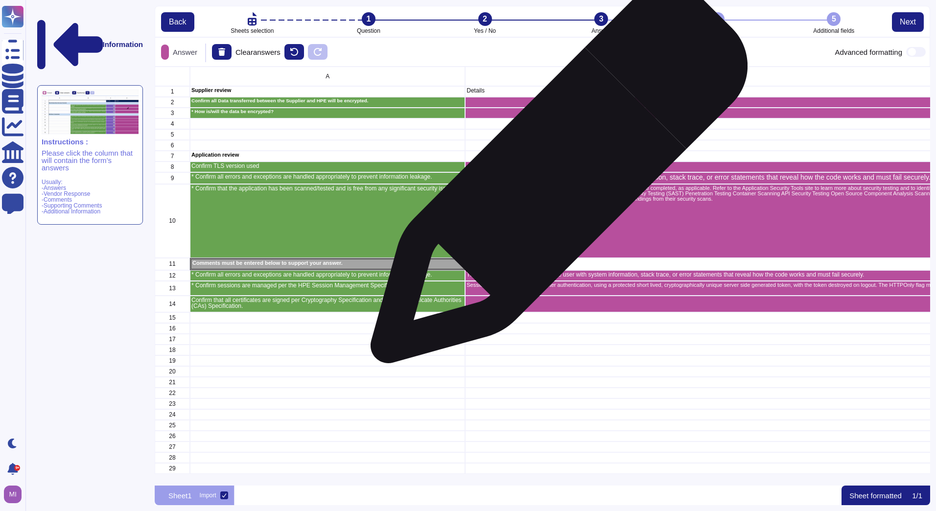
click at [555, 180] on p "The application must not provide the user with system information, stack trace,…" at bounding box center [742, 177] width 553 height 7
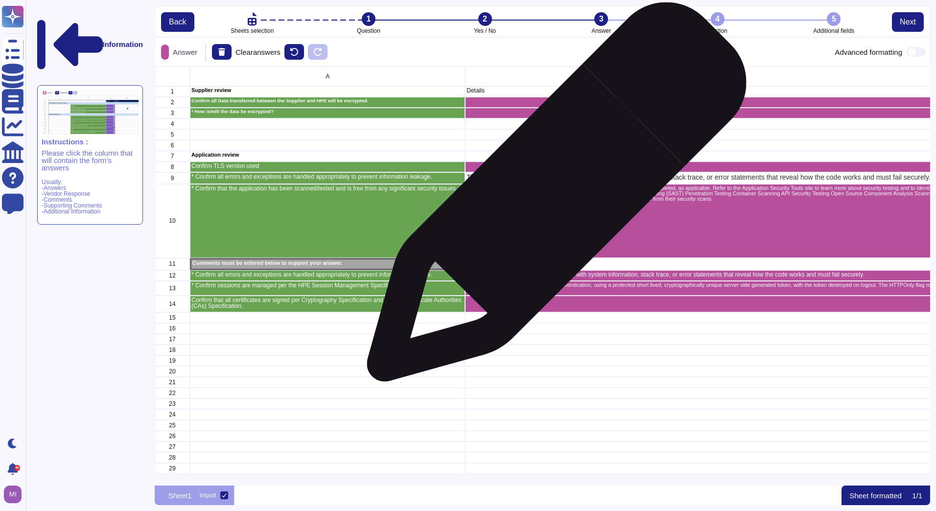
click at [553, 197] on p "The following security scans, penetration testing and manual testing must be co…" at bounding box center [742, 193] width 553 height 16
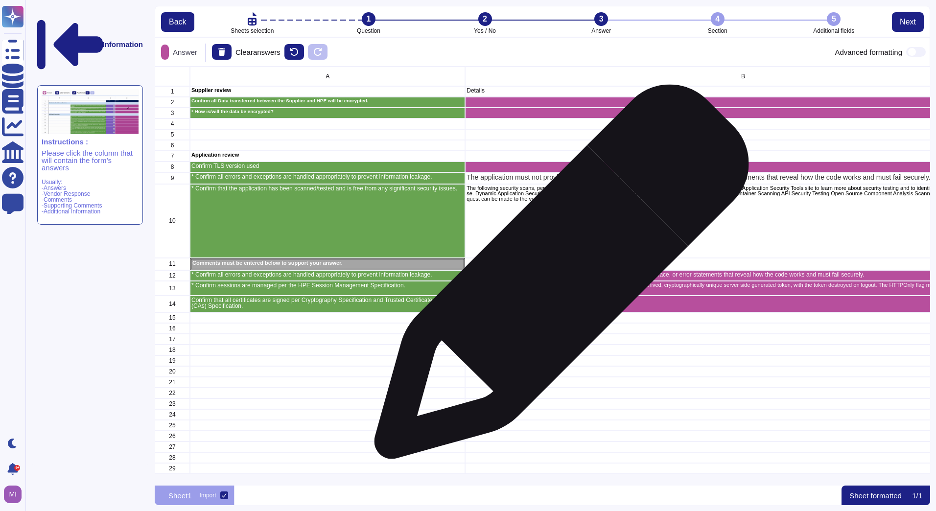
click at [557, 277] on p "The application must not provide the user with system information, stack trace,…" at bounding box center [742, 275] width 553 height 6
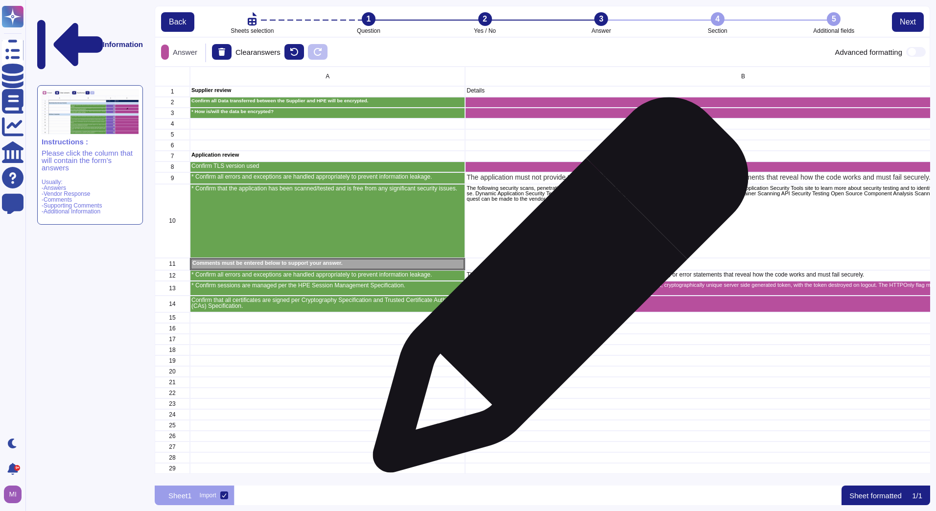
click at [556, 290] on div "Sessions are to be implemented after authentication, using a protected short li…" at bounding box center [743, 288] width 556 height 15
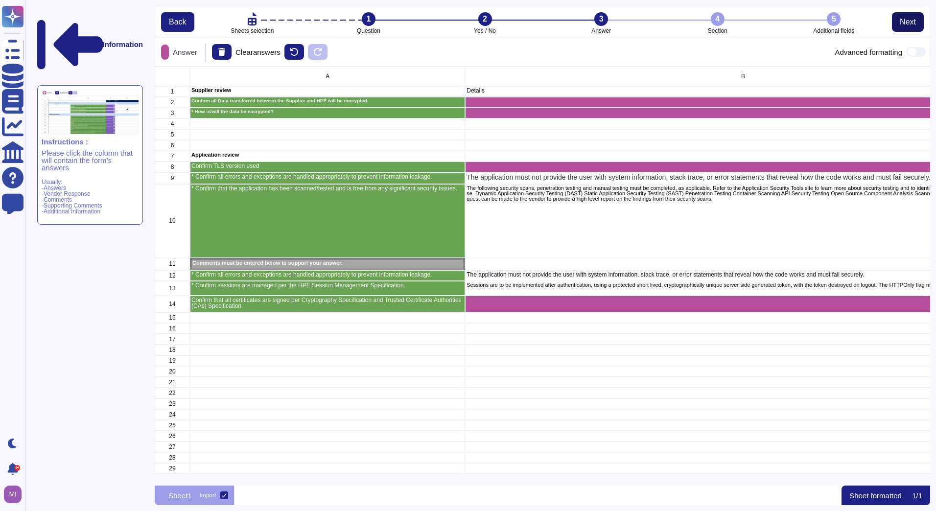
click at [918, 21] on button "Next" at bounding box center [908, 22] width 32 height 20
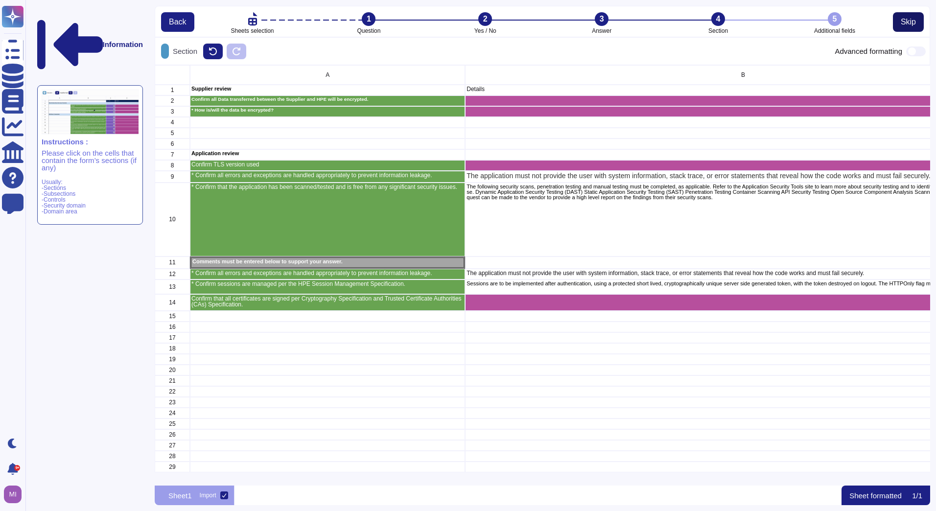
scroll to position [8, 8]
click at [918, 21] on button "Skip" at bounding box center [908, 22] width 31 height 20
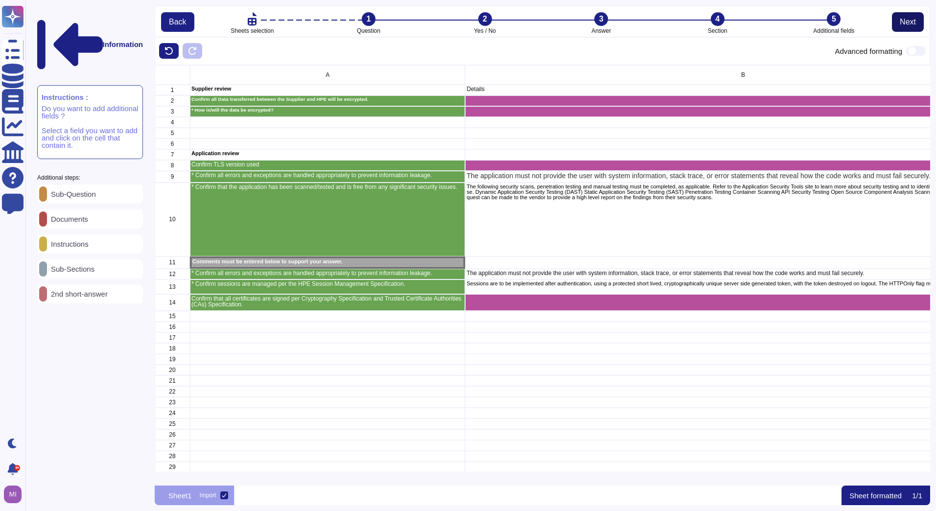
click at [897, 23] on button "Next" at bounding box center [908, 22] width 32 height 20
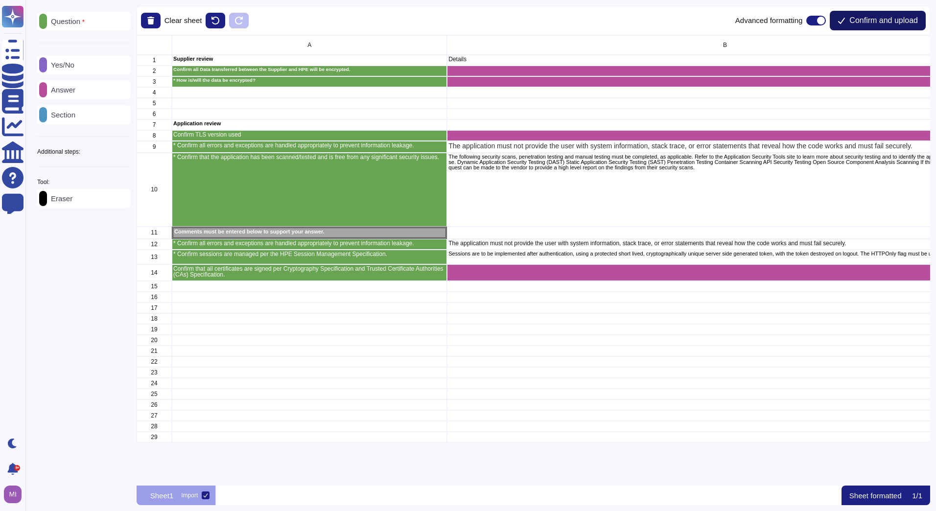
scroll to position [443, 787]
click at [866, 23] on span "Confirm and upload" at bounding box center [883, 21] width 69 height 8
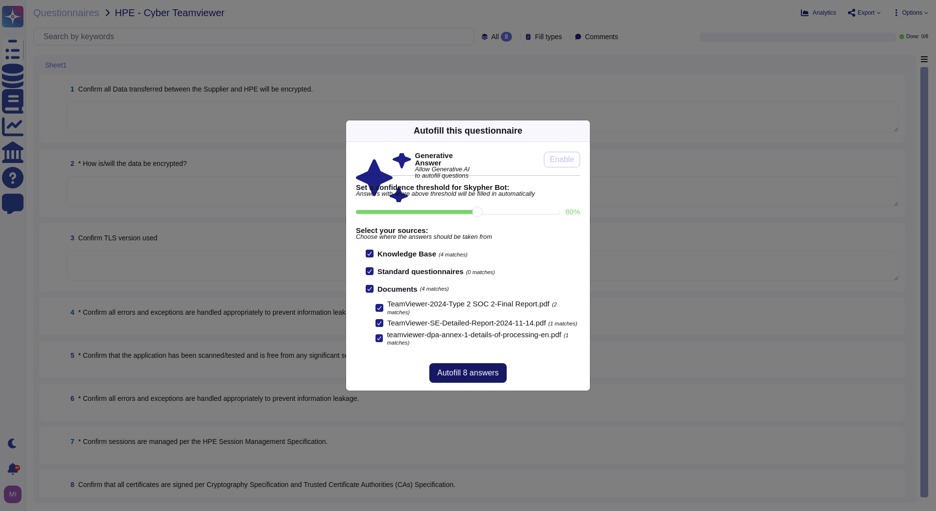
click at [492, 374] on span "Autofill 8 answers" at bounding box center [467, 373] width 61 height 8
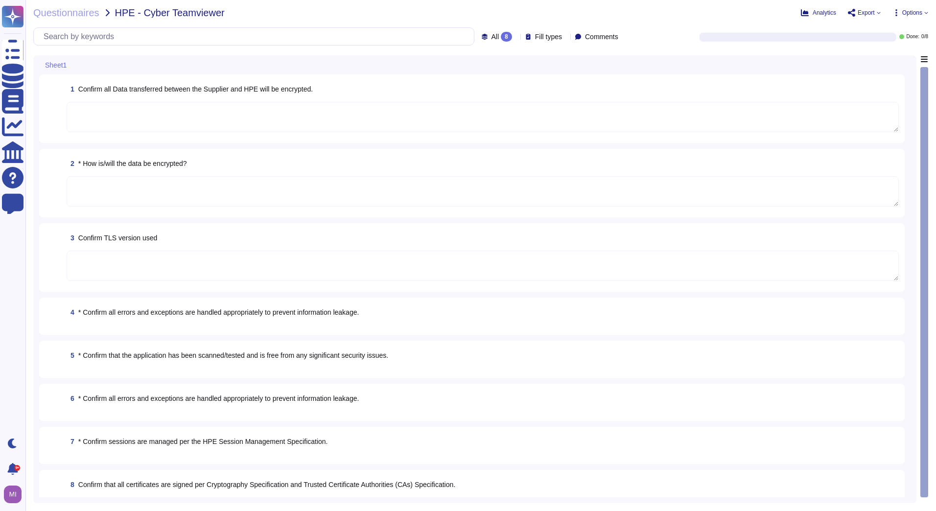
type textarea "All connections to TeamViewer's websites, web services, and apps are SSL/TLS (T…"
type textarea "TeamViewer leverages industry standard cryptography like RSA and AES, as well a…"
type textarea "All connections to TeamViewer's websites, web services, and apps are SSL/TLS (T…"
type textarea "Contact the CA and arrange issuance of a new certificate."
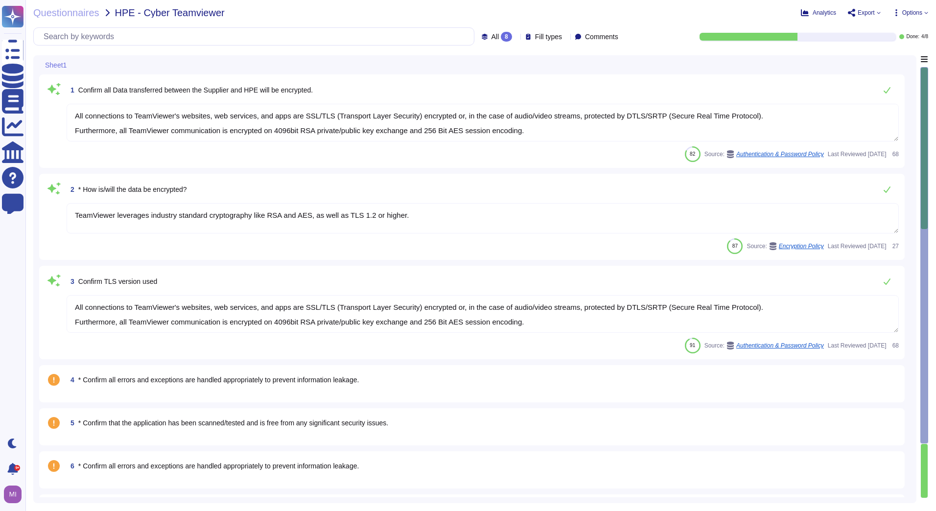
drag, startPoint x: 522, startPoint y: 130, endPoint x: 74, endPoint y: 117, distance: 447.5
click at [74, 117] on textarea "All connections to TeamViewer's websites, web services, and apps are SSL/TLS (T…" at bounding box center [483, 123] width 832 height 38
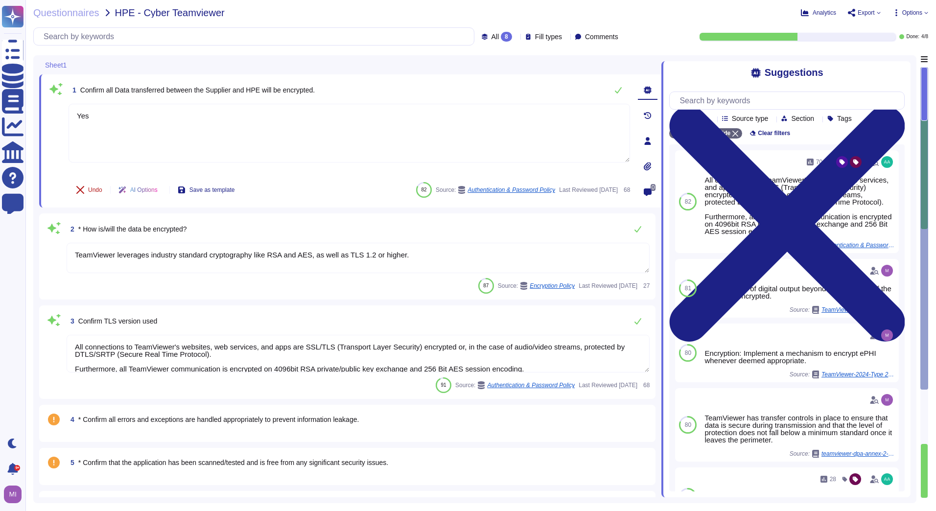
type textarea "Yes"
click at [80, 186] on icon at bounding box center [80, 190] width 8 height 8
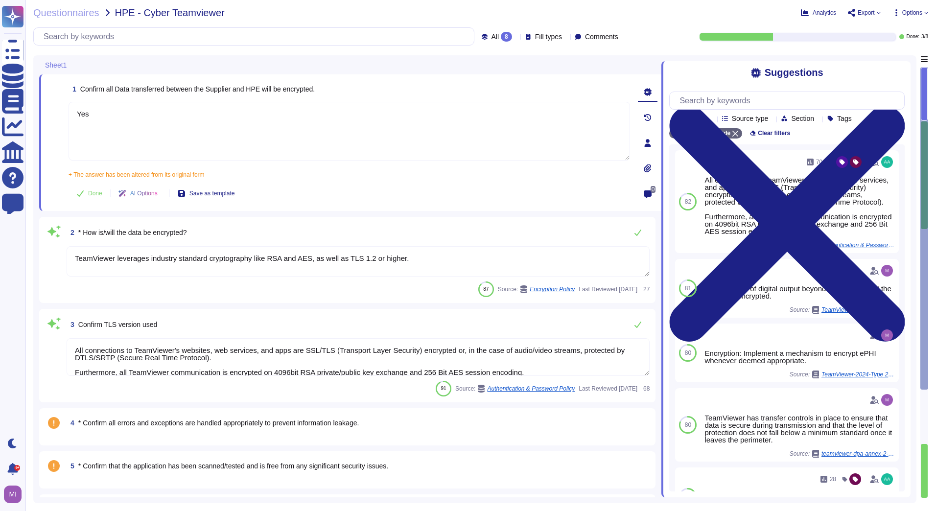
click at [441, 262] on textarea "TeamViewer leverages industry standard cryptography like RSA and AES, as well a…" at bounding box center [358, 261] width 583 height 30
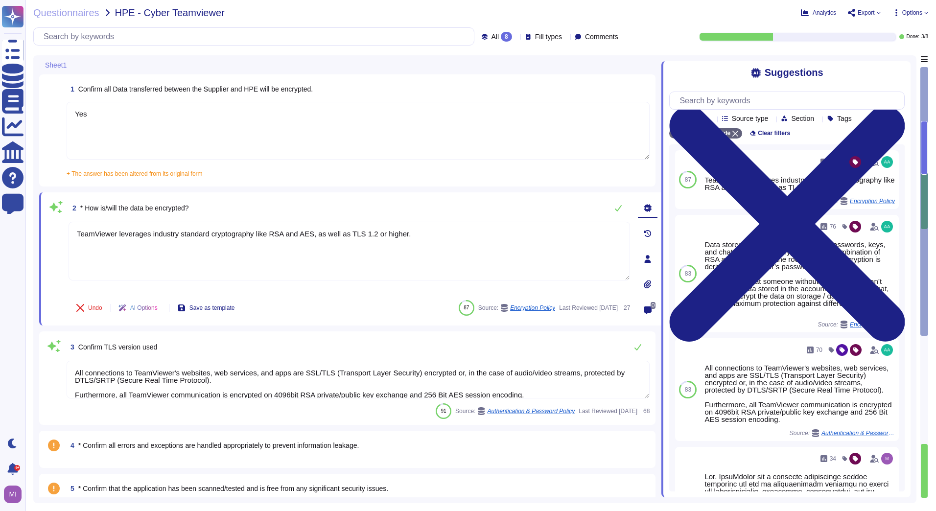
click at [406, 142] on textarea "Yes" at bounding box center [358, 131] width 583 height 58
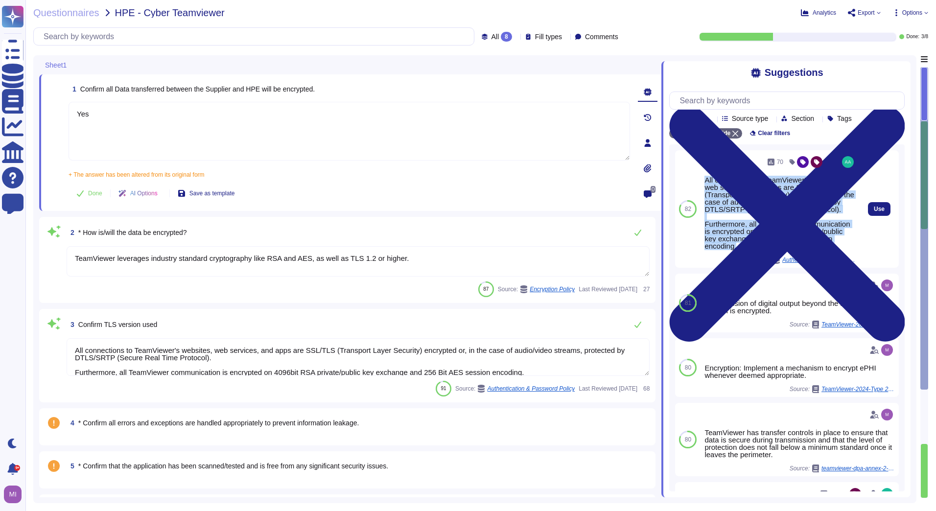
drag, startPoint x: 771, startPoint y: 247, endPoint x: 703, endPoint y: 183, distance: 93.5
click at [703, 183] on div "70 All connections to TeamViewer's websites, web services, and apps are SSL/TLS…" at bounding box center [779, 208] width 159 height 117
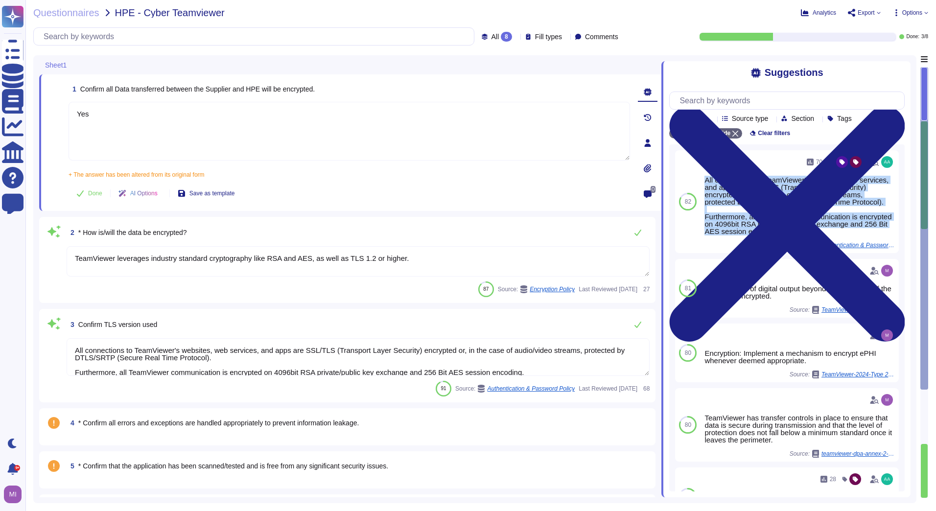
copy div "All connections to TeamViewer's websites, web services, and apps are SSL/TLS (T…"
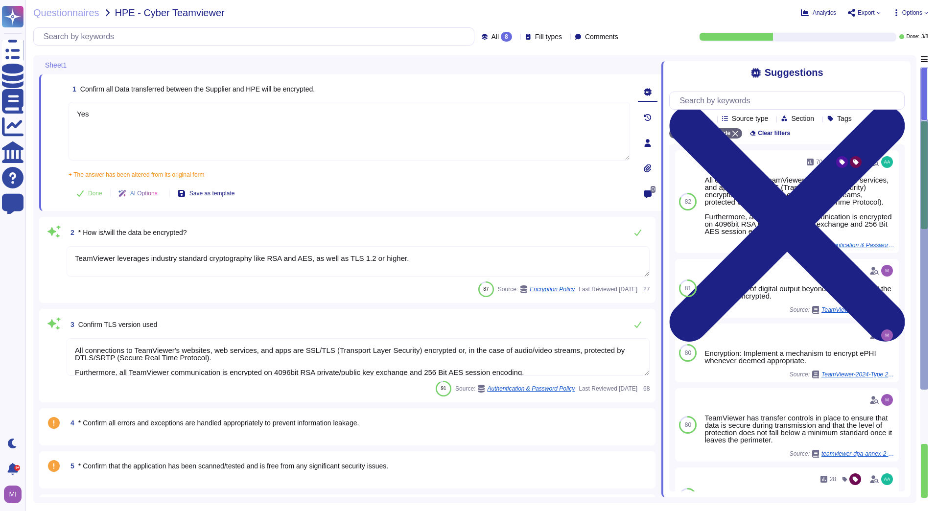
click at [372, 261] on textarea "TeamViewer leverages industry standard cryptography like RSA and AES, as well a…" at bounding box center [358, 261] width 583 height 30
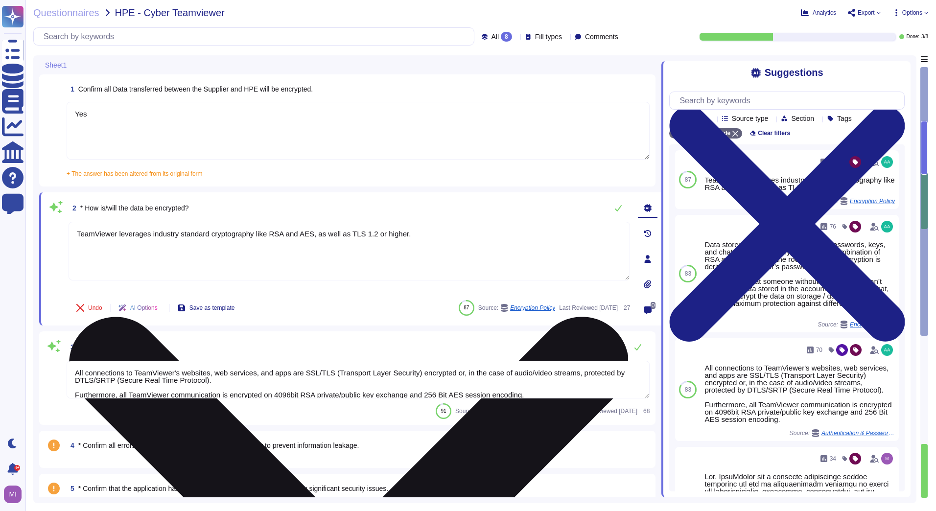
click at [414, 238] on textarea "TeamViewer leverages industry standard cryptography like RSA and AES, as well a…" at bounding box center [349, 251] width 561 height 59
click at [390, 250] on textarea "TeamViewer leverages industry standard cryptography like RSA and AES, as well a…" at bounding box center [349, 251] width 561 height 59
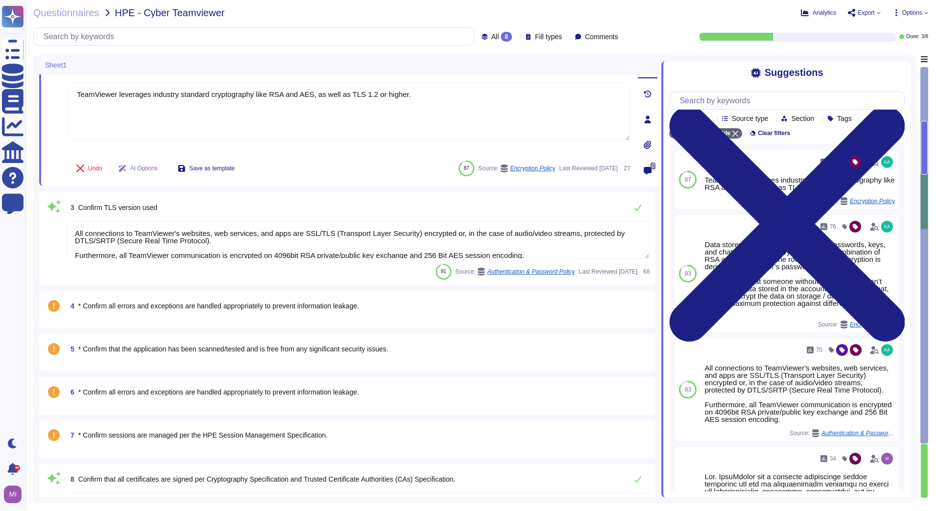
scroll to position [147, 0]
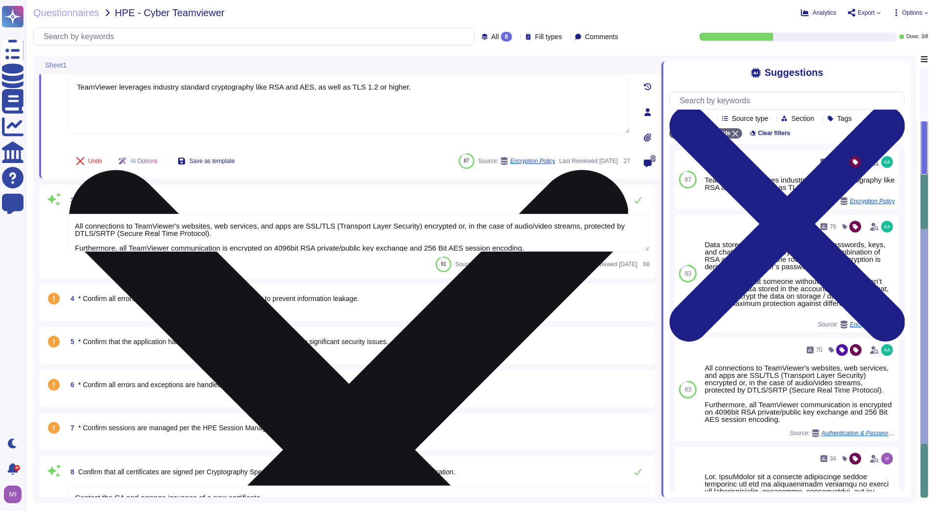
drag, startPoint x: 404, startPoint y: 86, endPoint x: 73, endPoint y: 83, distance: 330.4
click at [75, 83] on textarea "TeamViewer leverages industry standard cryptography like RSA and AES, as well a…" at bounding box center [349, 104] width 561 height 59
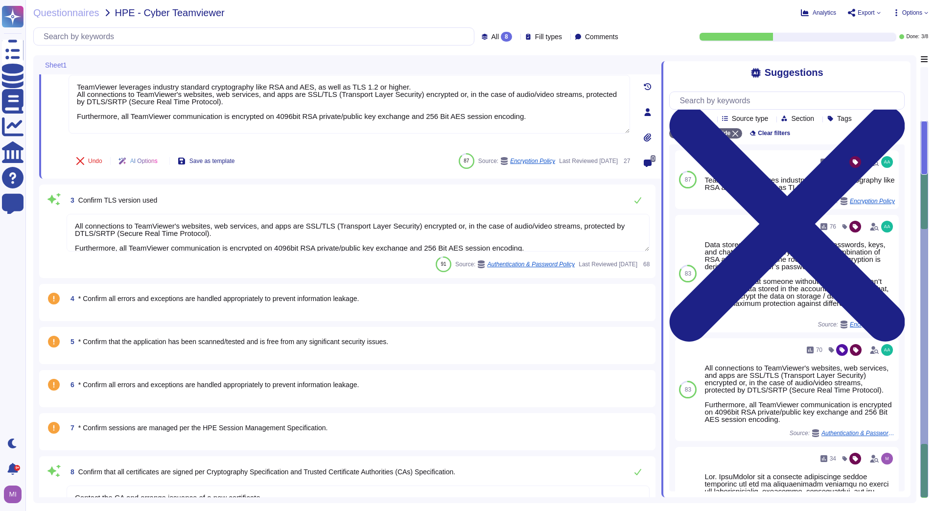
type textarea "TeamViewer leverages industry standard cryptography like RSA and AES, as well a…"
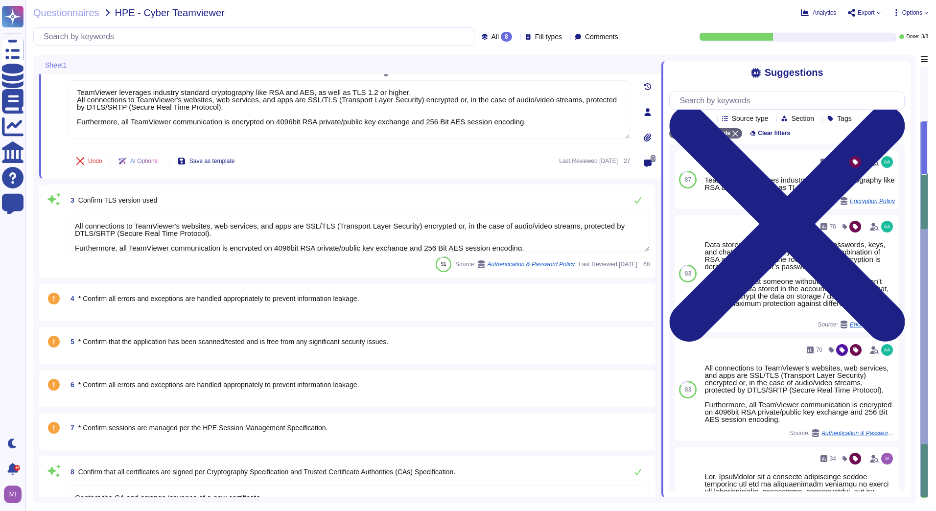
scroll to position [8, 0]
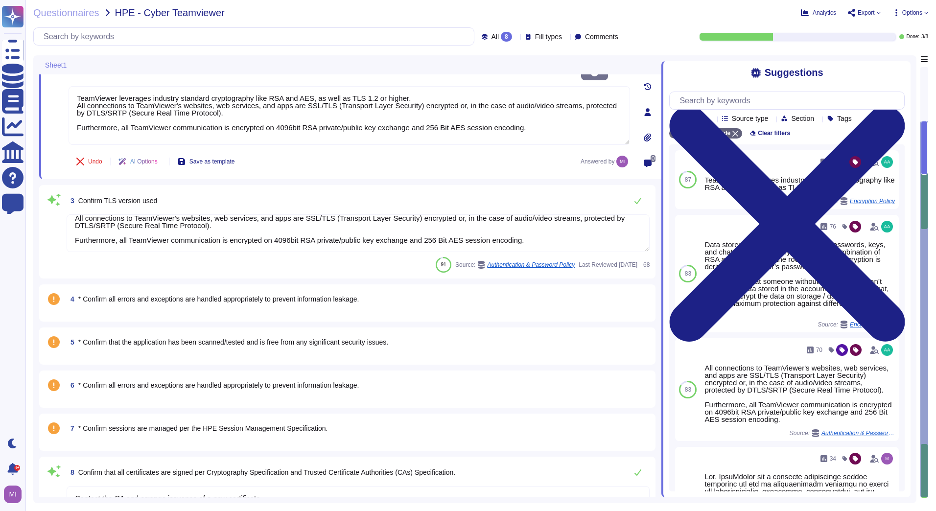
drag, startPoint x: 538, startPoint y: 249, endPoint x: 52, endPoint y: 244, distance: 486.5
click at [52, 244] on div "3 Confirm TLS version used All connections to TeamViewer's websites, web servic…" at bounding box center [347, 232] width 604 height 82
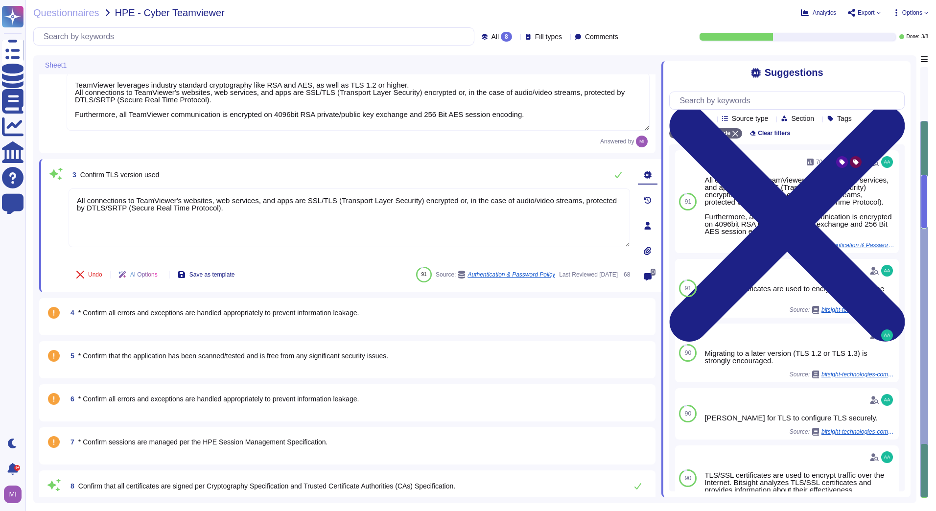
paste textarea "TeamViewer leverages industry standard cryptography like RSA and AES, as well a…"
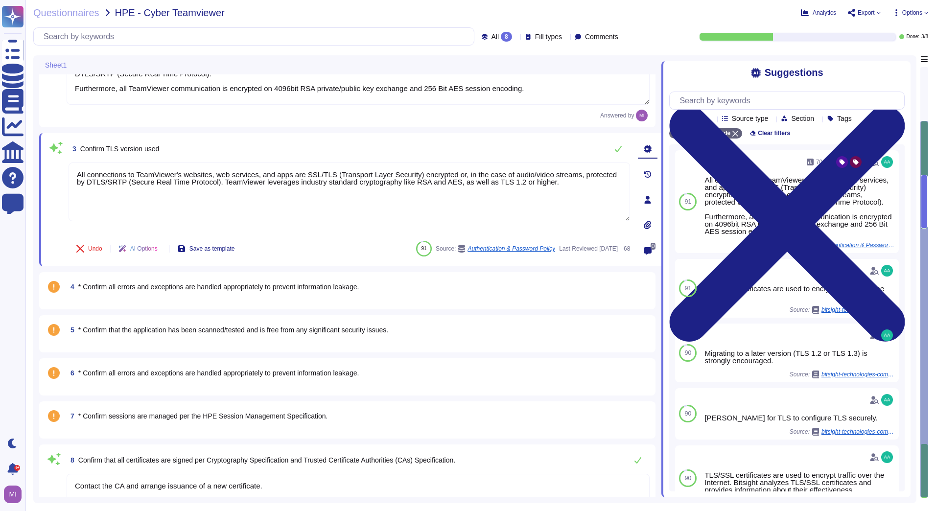
scroll to position [206, 0]
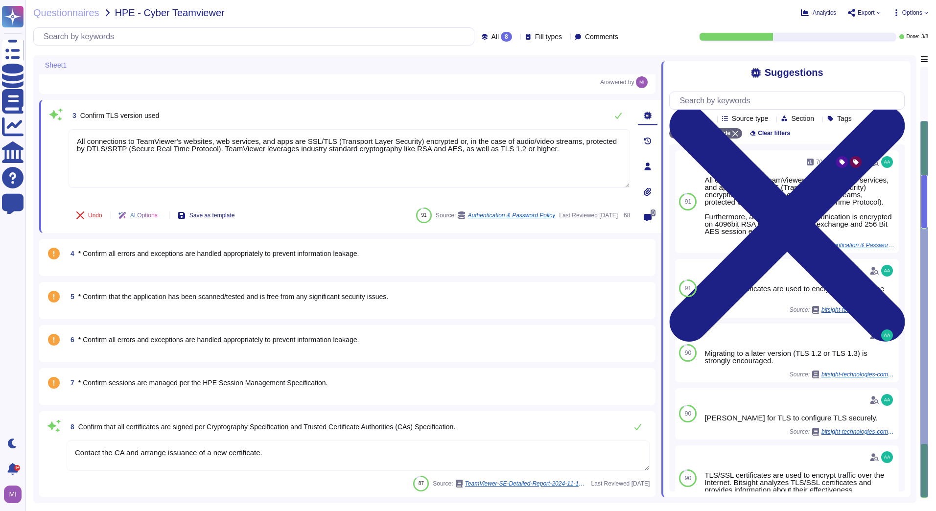
type textarea "All connections to TeamViewer's websites, web services, and apps are SSL/TLS (T…"
click at [296, 457] on textarea "Contact the CA and arrange issuance of a new certificate." at bounding box center [358, 455] width 583 height 30
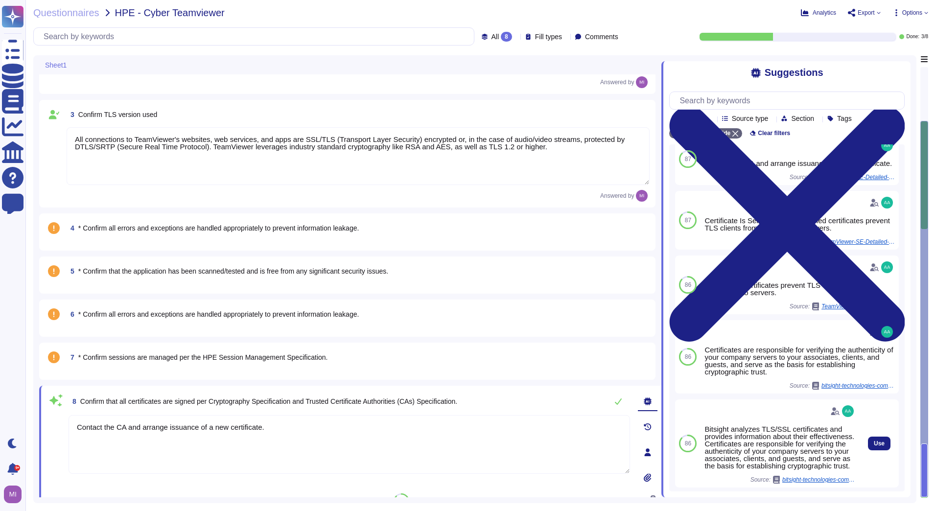
scroll to position [0, 0]
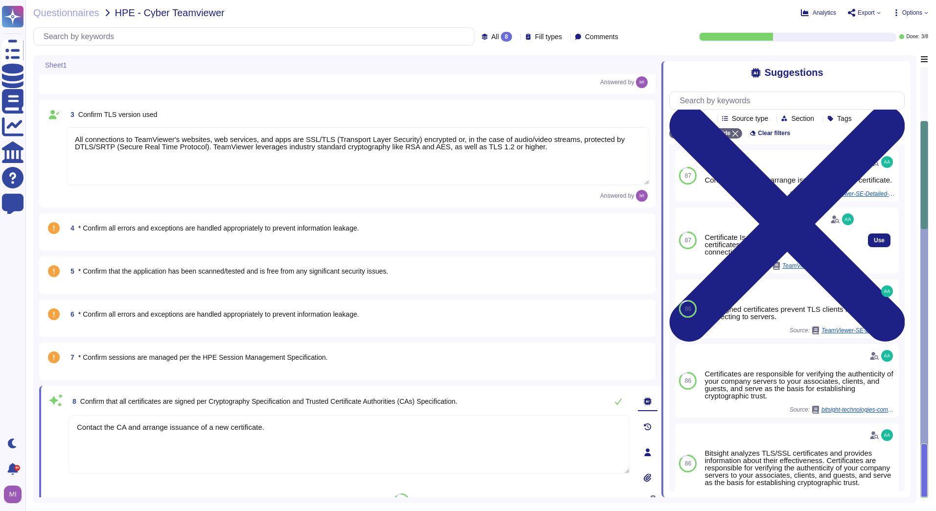
click at [748, 253] on div "Certificate Is Self-Signed. Self-signed certificates prevent TLS clients from c…" at bounding box center [779, 244] width 151 height 22
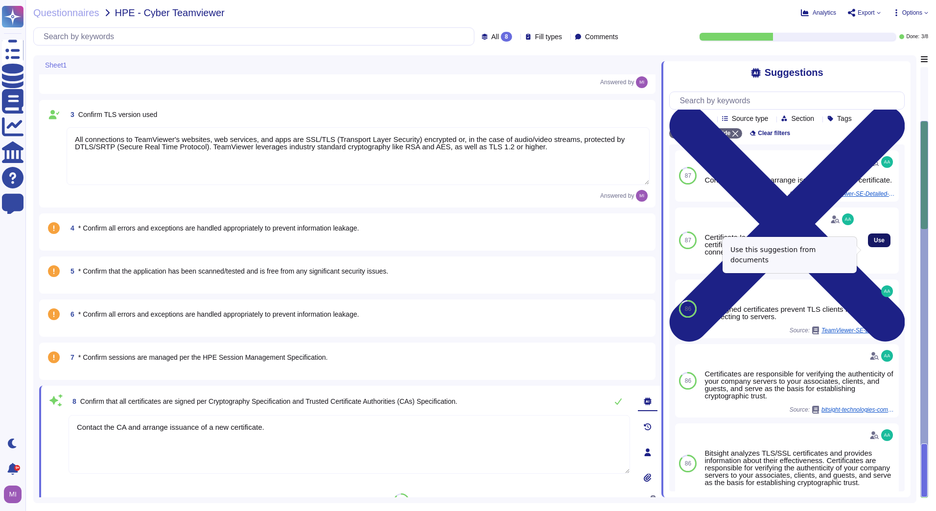
click at [874, 243] on span "Use" at bounding box center [879, 240] width 11 height 6
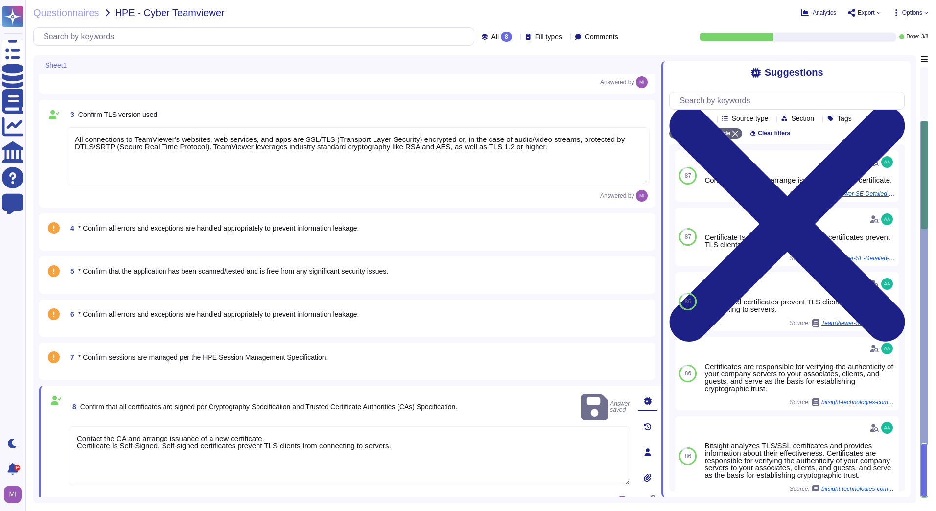
drag, startPoint x: 281, startPoint y: 423, endPoint x: 64, endPoint y: 427, distance: 217.8
click at [64, 427] on div "8 Confirm that all certificates are signed per Cryptography Specification and T…" at bounding box center [338, 453] width 583 height 122
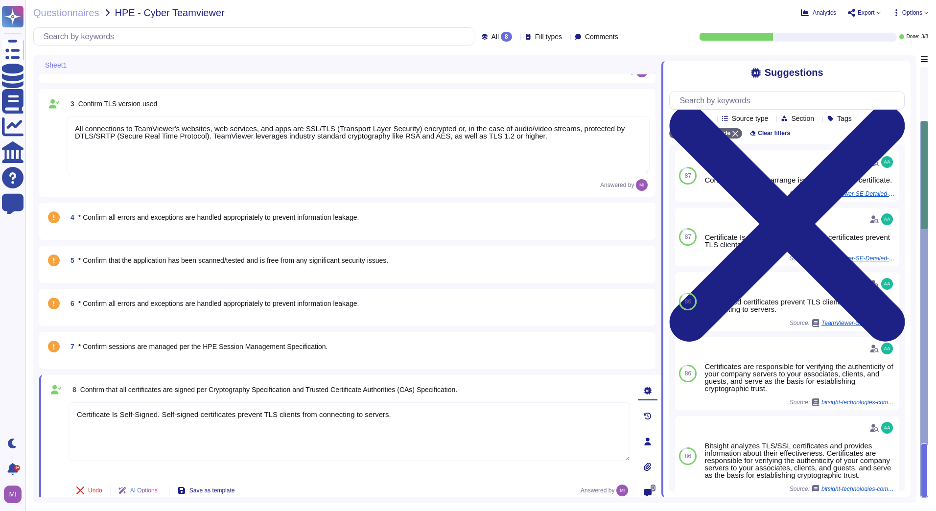
scroll to position [228, 0]
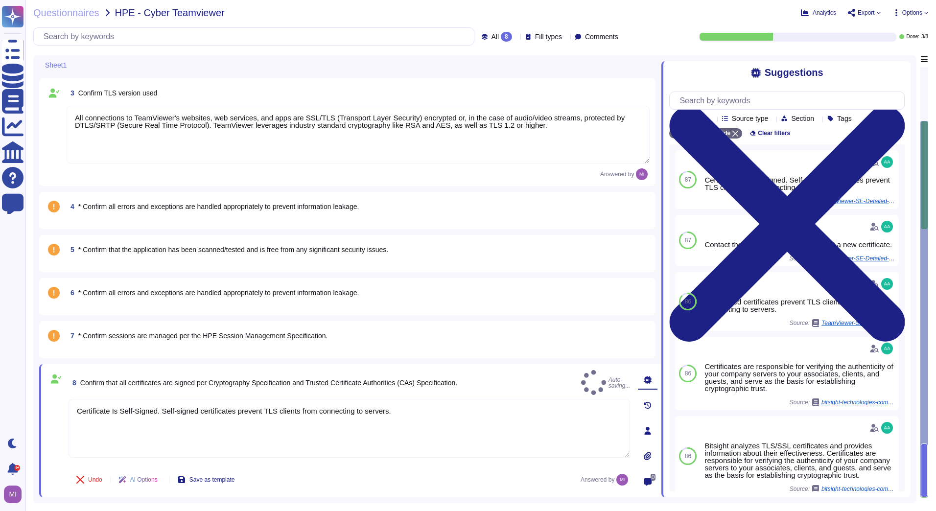
type textarea "Certificate Is Self-Signed. Self-signed certificates prevent TLS clients from c…"
click at [277, 66] on div "Sheet1" at bounding box center [281, 64] width 485 height 19
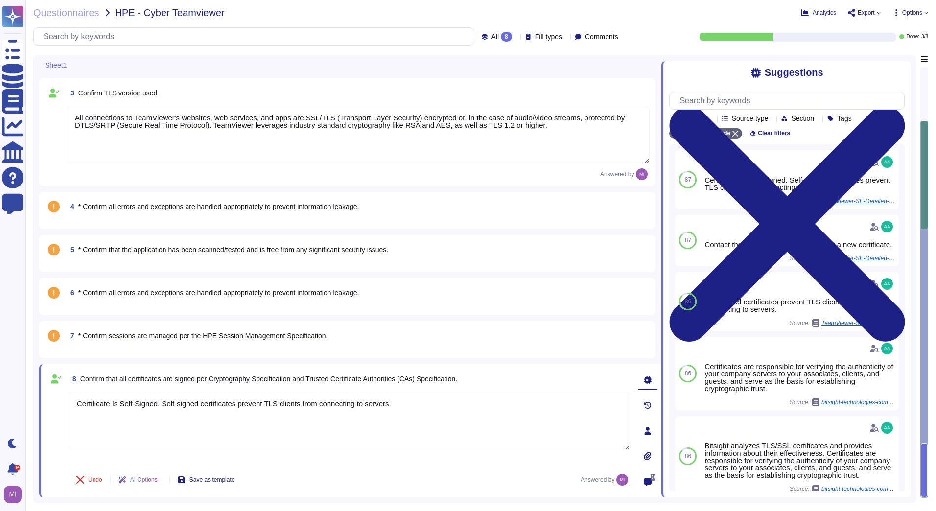
click at [452, 169] on div "Answered by" at bounding box center [358, 174] width 583 height 12
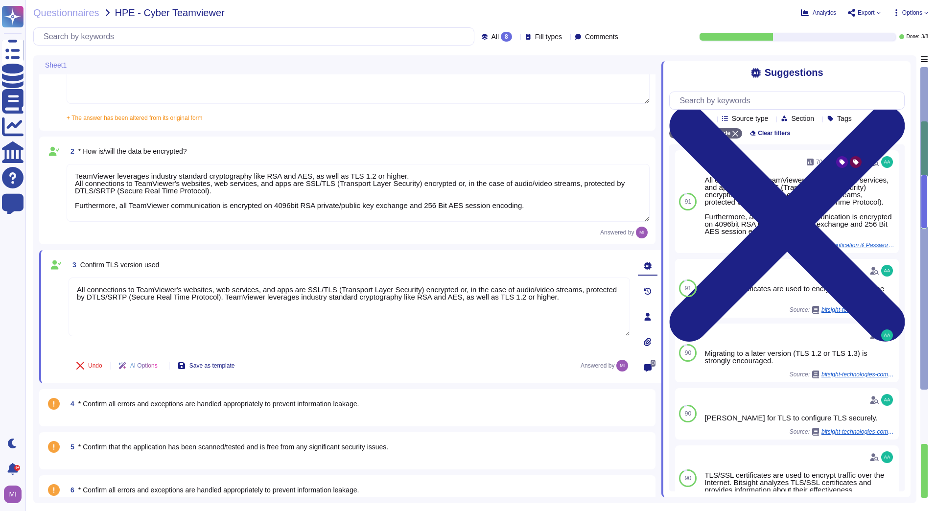
scroll to position [32, 0]
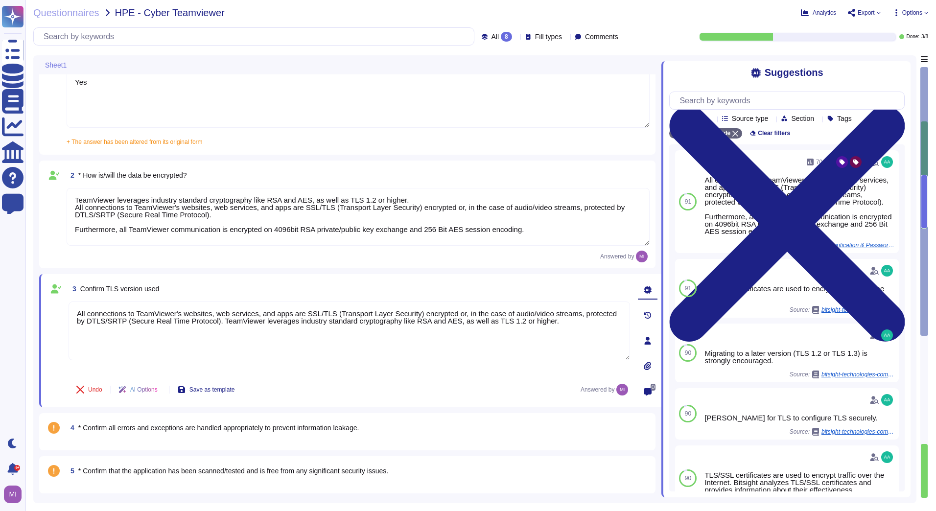
click at [516, 37] on icon at bounding box center [516, 37] width 0 height 0
click at [506, 83] on div "To do 5" at bounding box center [512, 86] width 79 height 11
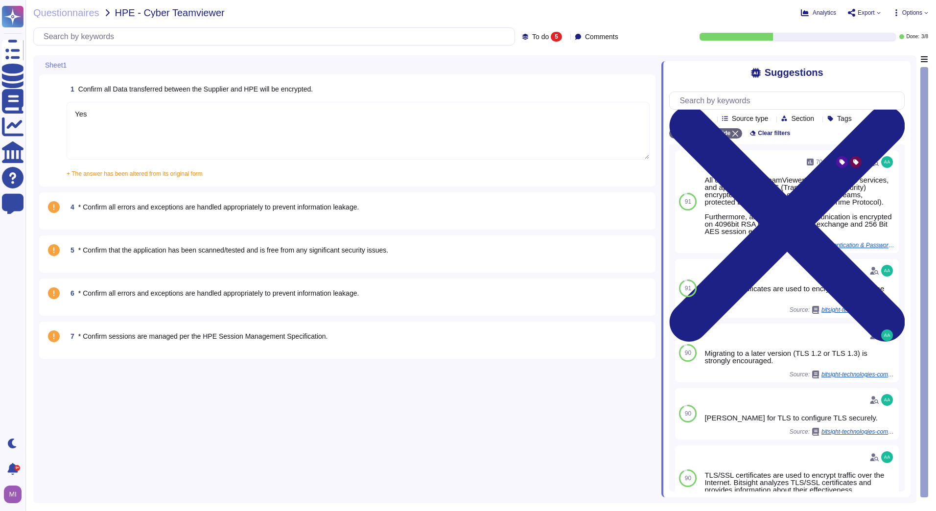
click at [166, 148] on textarea "Yes" at bounding box center [358, 131] width 583 height 58
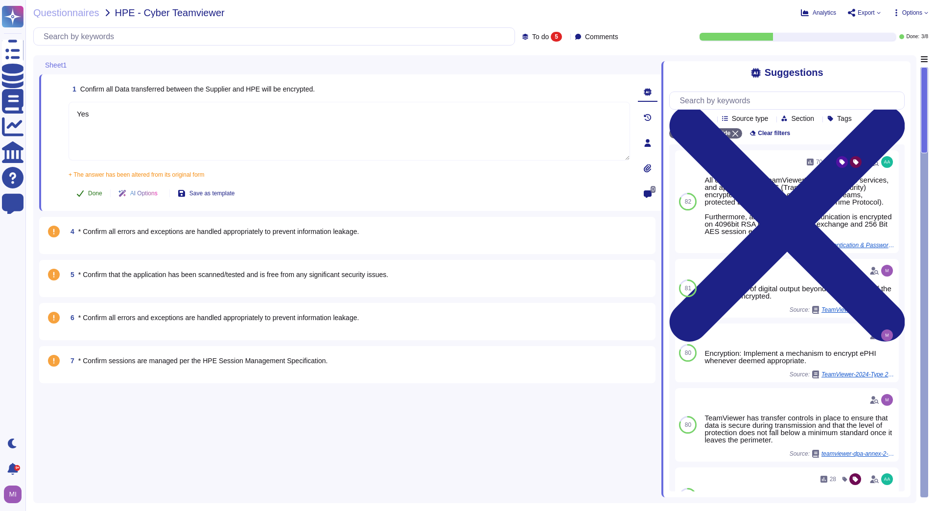
click at [100, 188] on button "Done" at bounding box center [90, 194] width 42 height 20
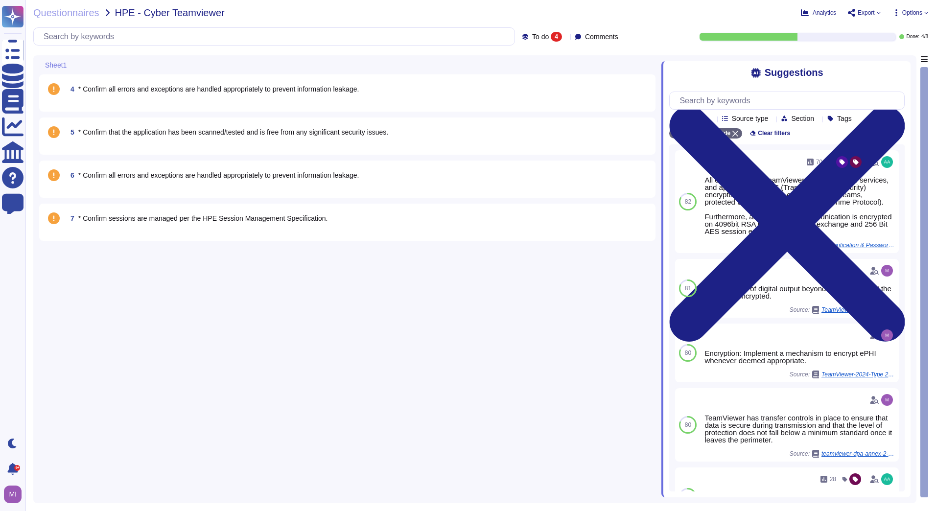
click at [279, 105] on div "4 * Confirm all errors and exceptions are handled appropriately to prevent info…" at bounding box center [347, 92] width 604 height 25
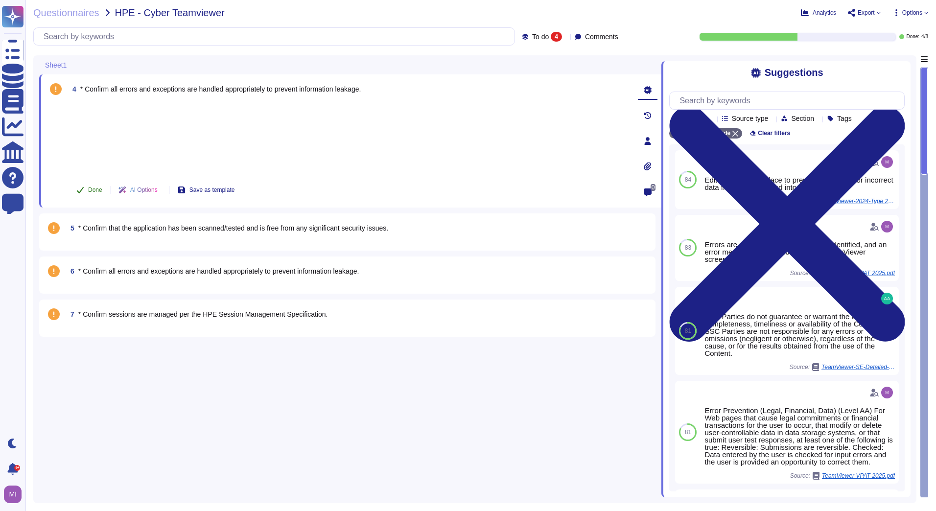
click at [95, 191] on span "Done" at bounding box center [95, 190] width 14 height 6
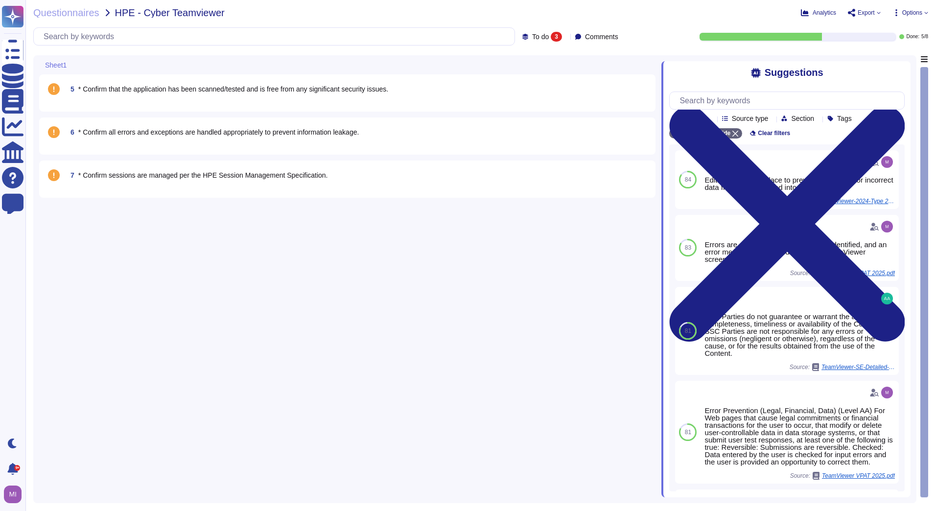
click at [110, 141] on div "6 * Confirm all errors and exceptions are handled appropriately to prevent info…" at bounding box center [347, 135] width 604 height 25
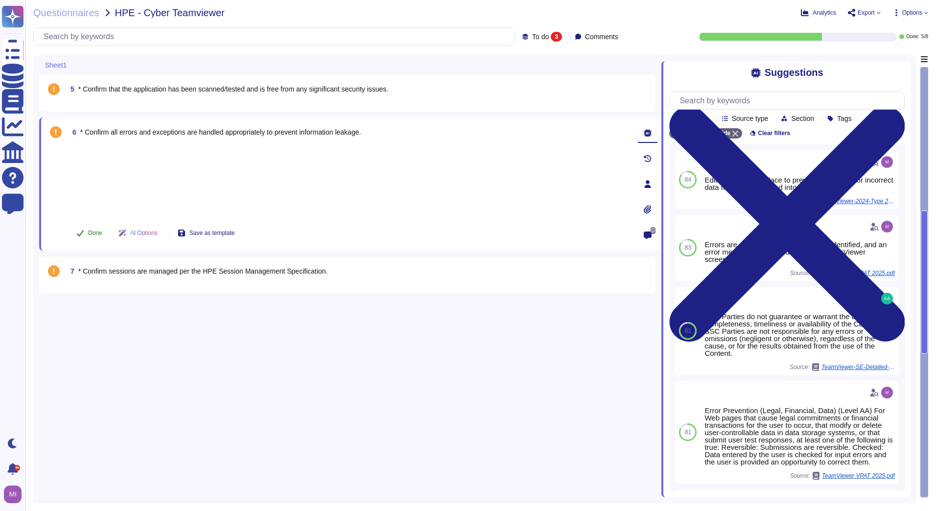
click at [92, 230] on span "Done" at bounding box center [95, 233] width 14 height 6
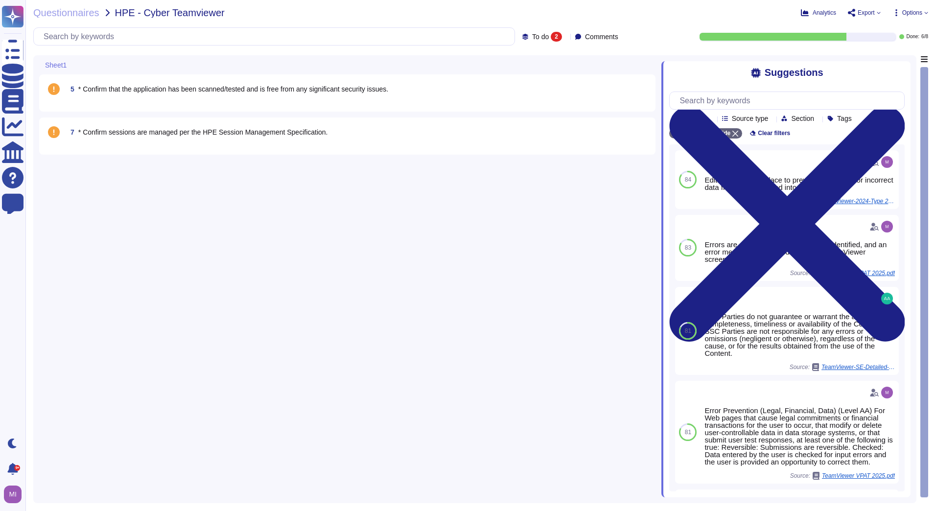
click at [141, 140] on span "7 * Confirm sessions are managed per the HPE Session Management Specification." at bounding box center [197, 132] width 261 height 18
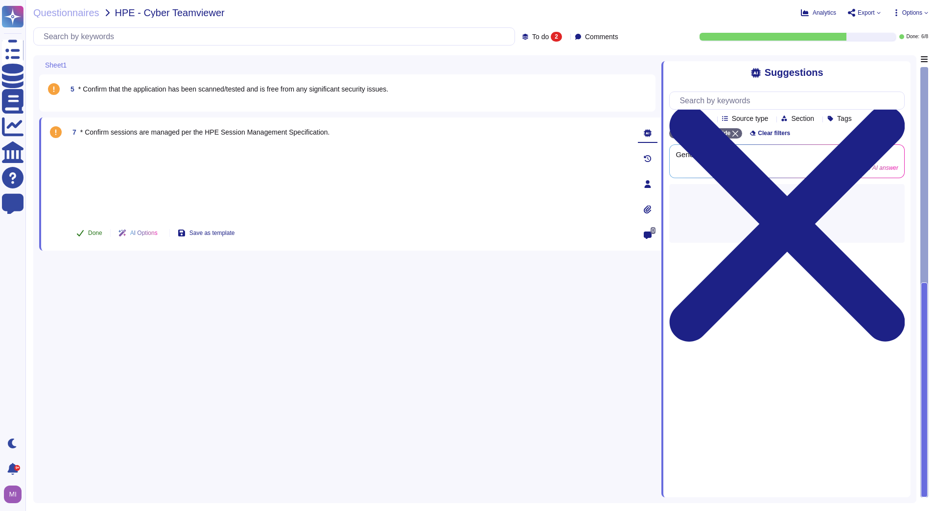
click at [97, 231] on span "Done" at bounding box center [95, 233] width 14 height 6
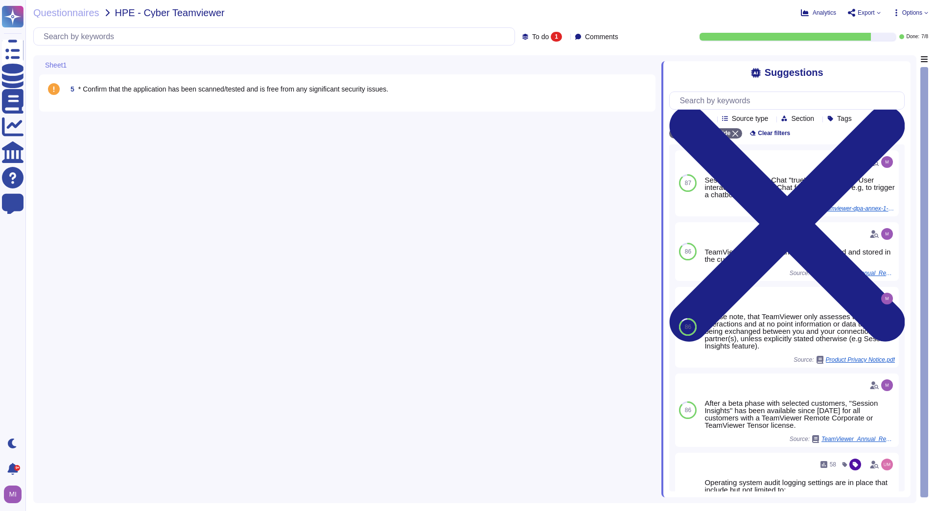
click at [138, 92] on span "* Confirm that the application has been scanned/tested and is free from any sig…" at bounding box center [233, 89] width 310 height 8
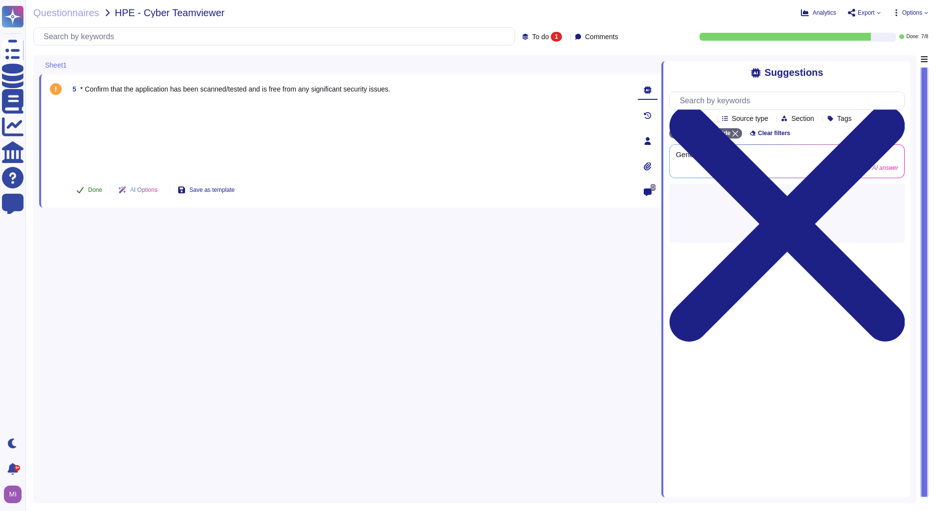
click at [92, 188] on span "Done" at bounding box center [95, 190] width 14 height 6
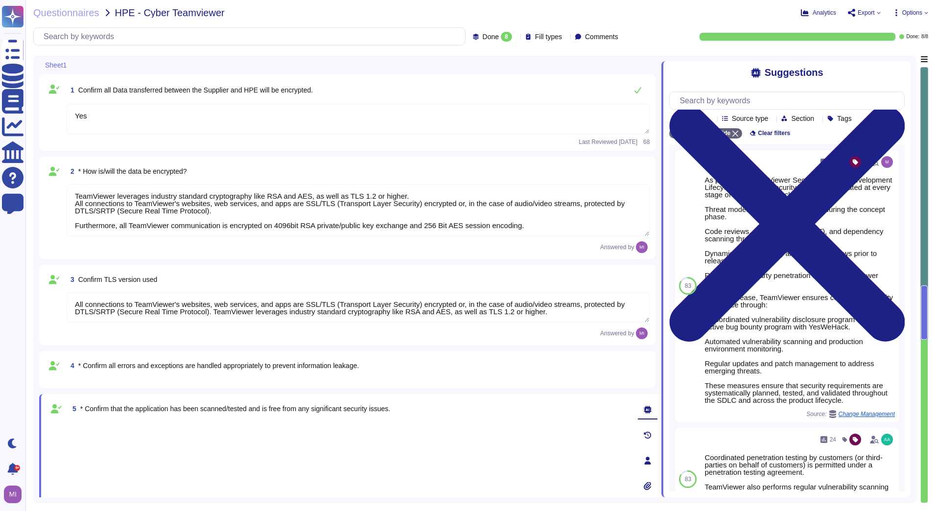
type textarea "Yes"
type textarea "TeamViewer leverages industry standard cryptography like RSA and AES, as well a…"
type textarea "All connections to TeamViewer's websites, web services, and apps are SSL/TLS (T…"
type textarea "Certificate Is Self-Signed. Self-signed certificates prevent TLS clients from c…"
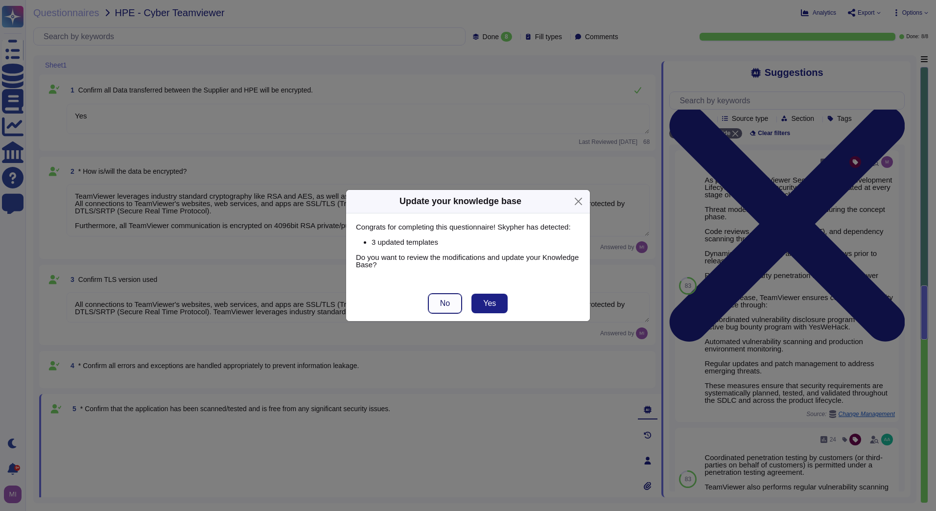
click at [458, 304] on button "No" at bounding box center [444, 304] width 33 height 20
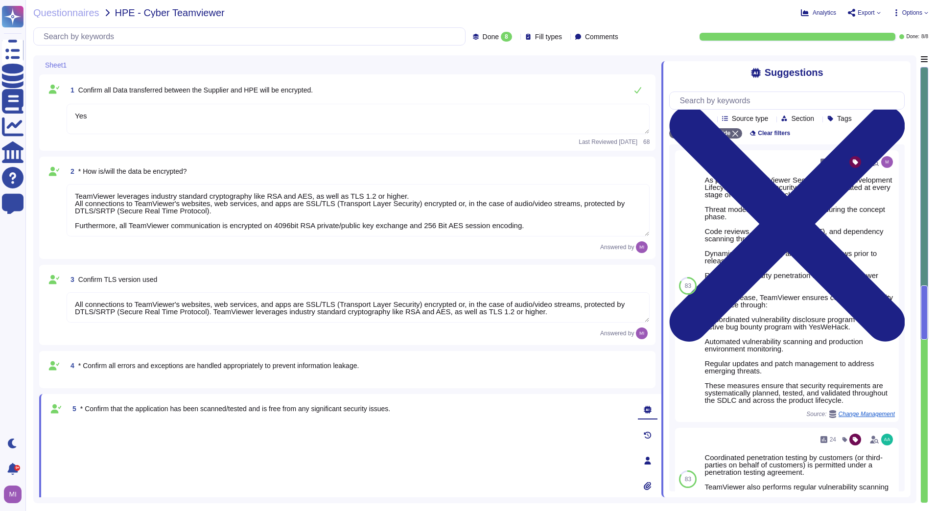
click at [860, 14] on span "Export" at bounding box center [865, 13] width 17 height 6
click at [866, 59] on icon at bounding box center [868, 73] width 24 height 28
